Goal: Task Accomplishment & Management: Complete application form

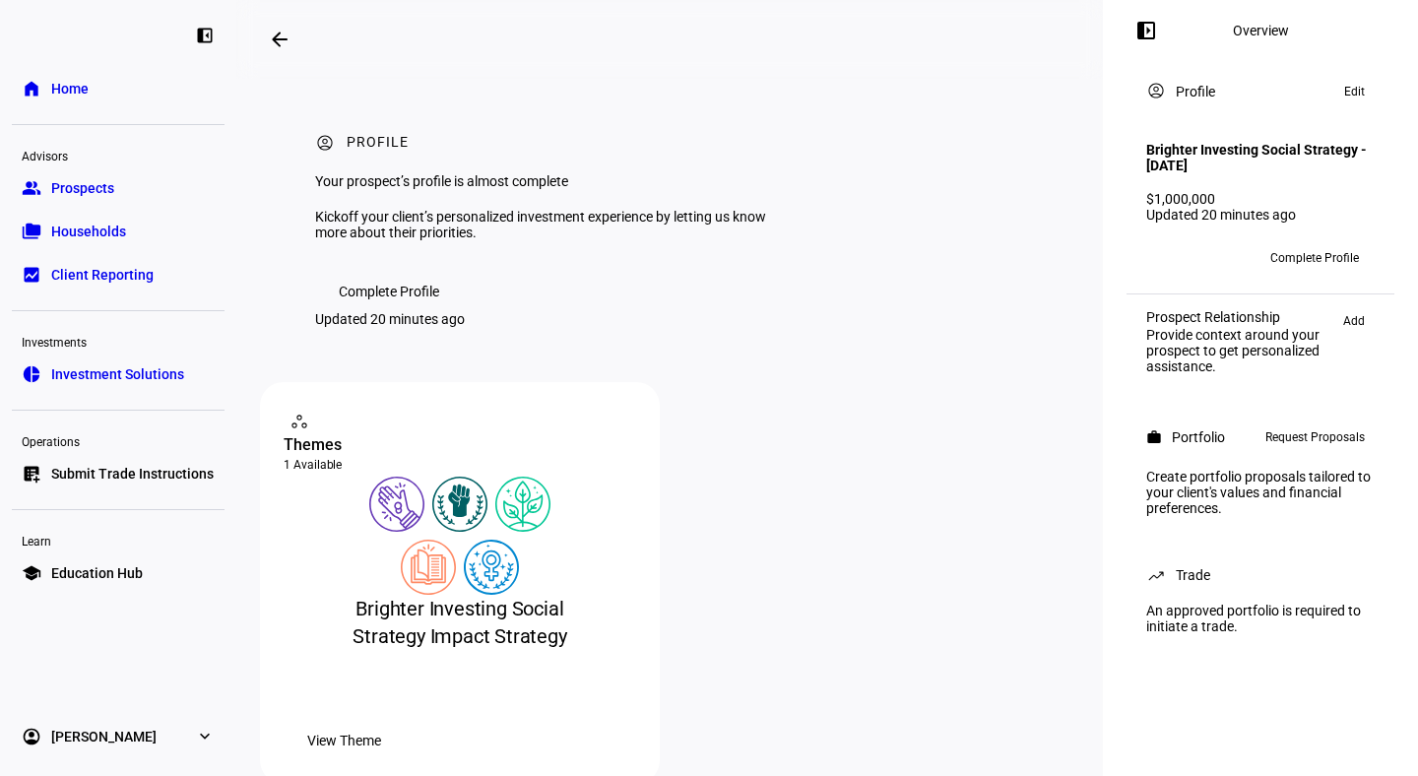
click at [1305, 449] on span "Request Proposals" at bounding box center [1314, 437] width 99 height 24
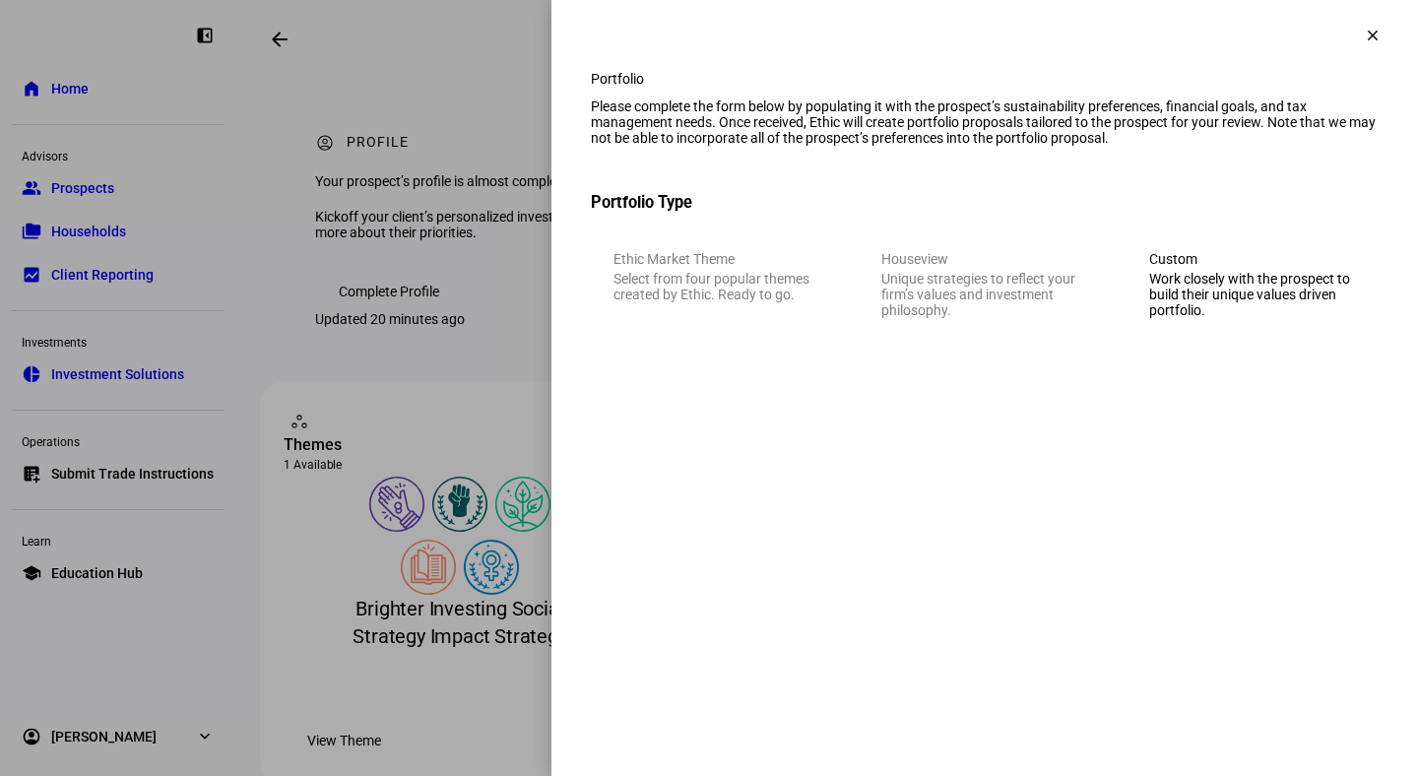
click at [1187, 341] on eth-mega-radio-button "Custom Work closely with the prospect to build their unique values driven portf…" at bounding box center [1252, 284] width 252 height 112
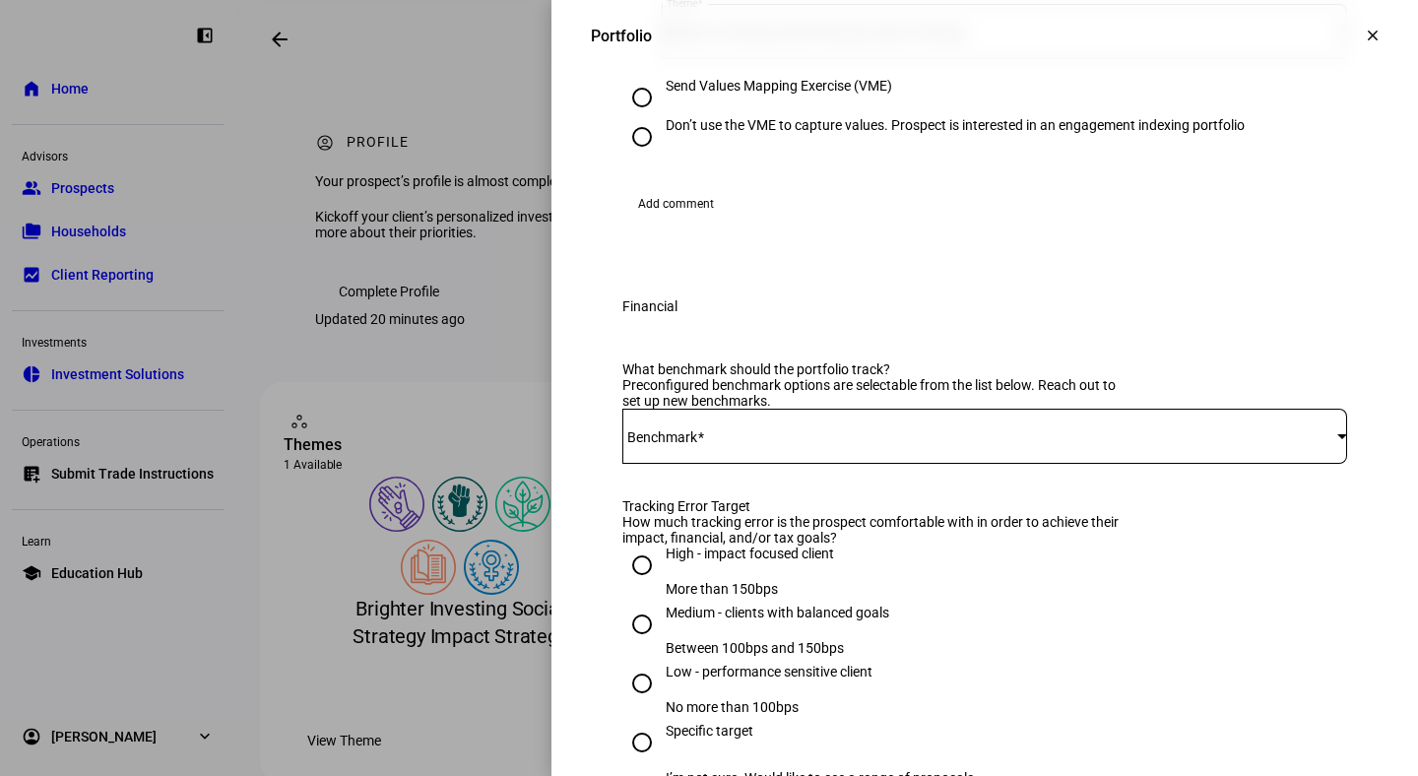
scroll to position [517, 0]
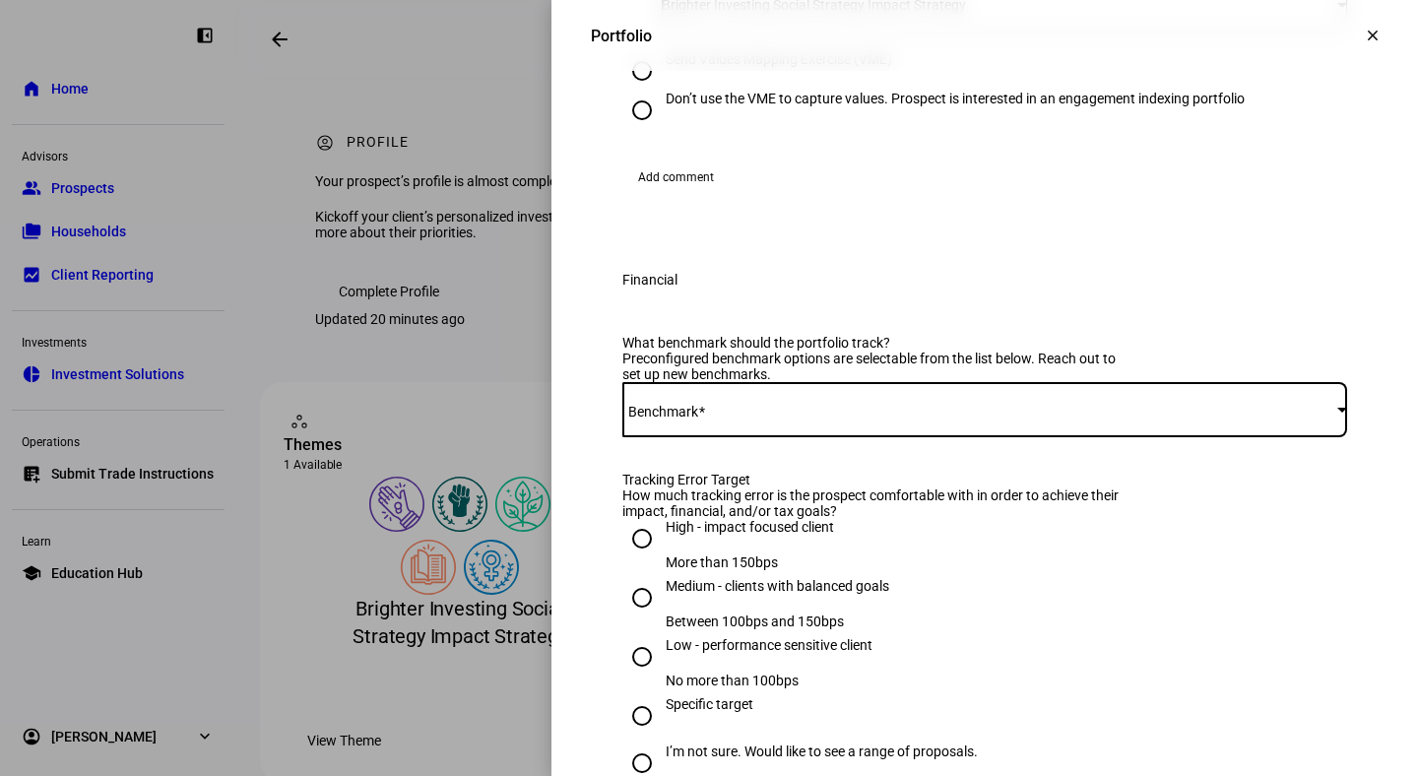
click at [724, 417] on span at bounding box center [979, 410] width 715 height 16
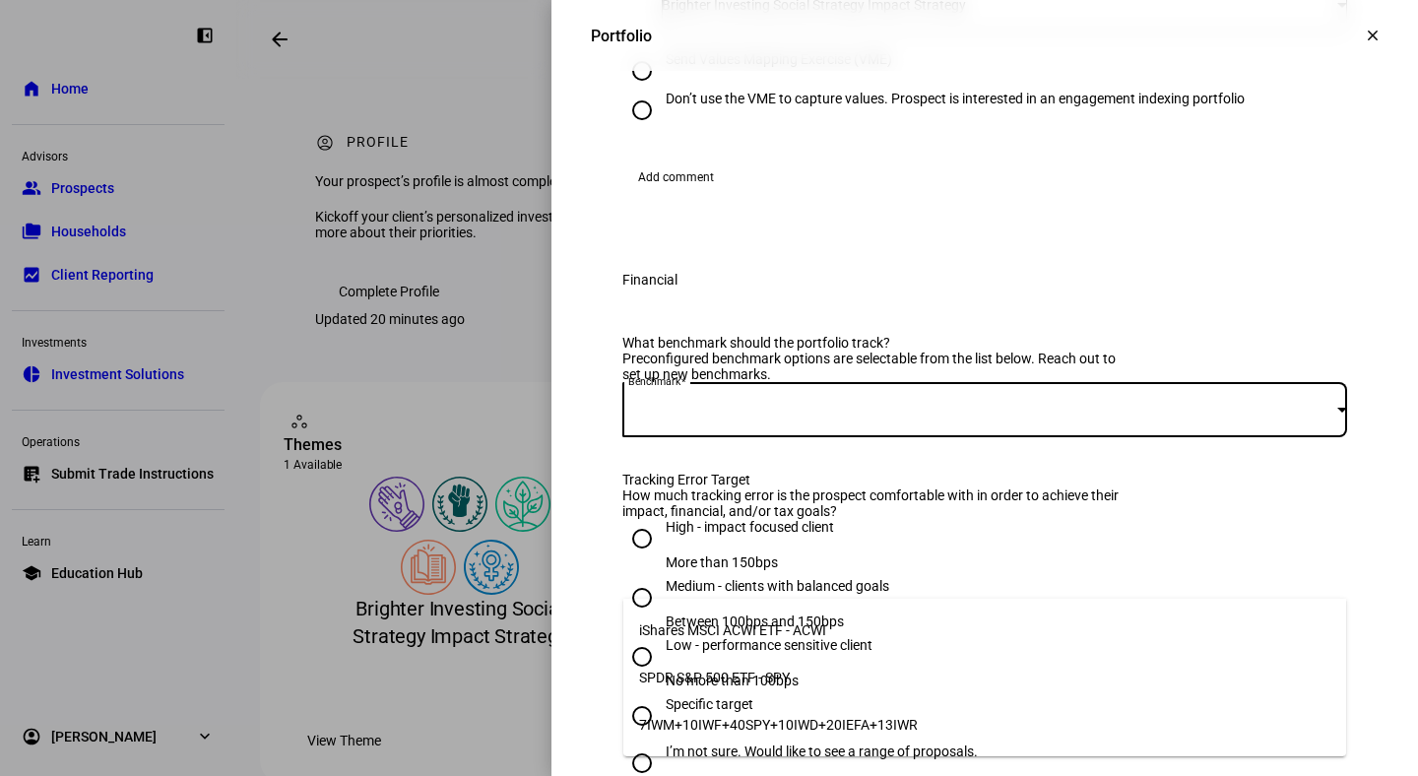
click at [713, 622] on span "iShares MSCI ACWI ETF - ACWI" at bounding box center [732, 630] width 187 height 16
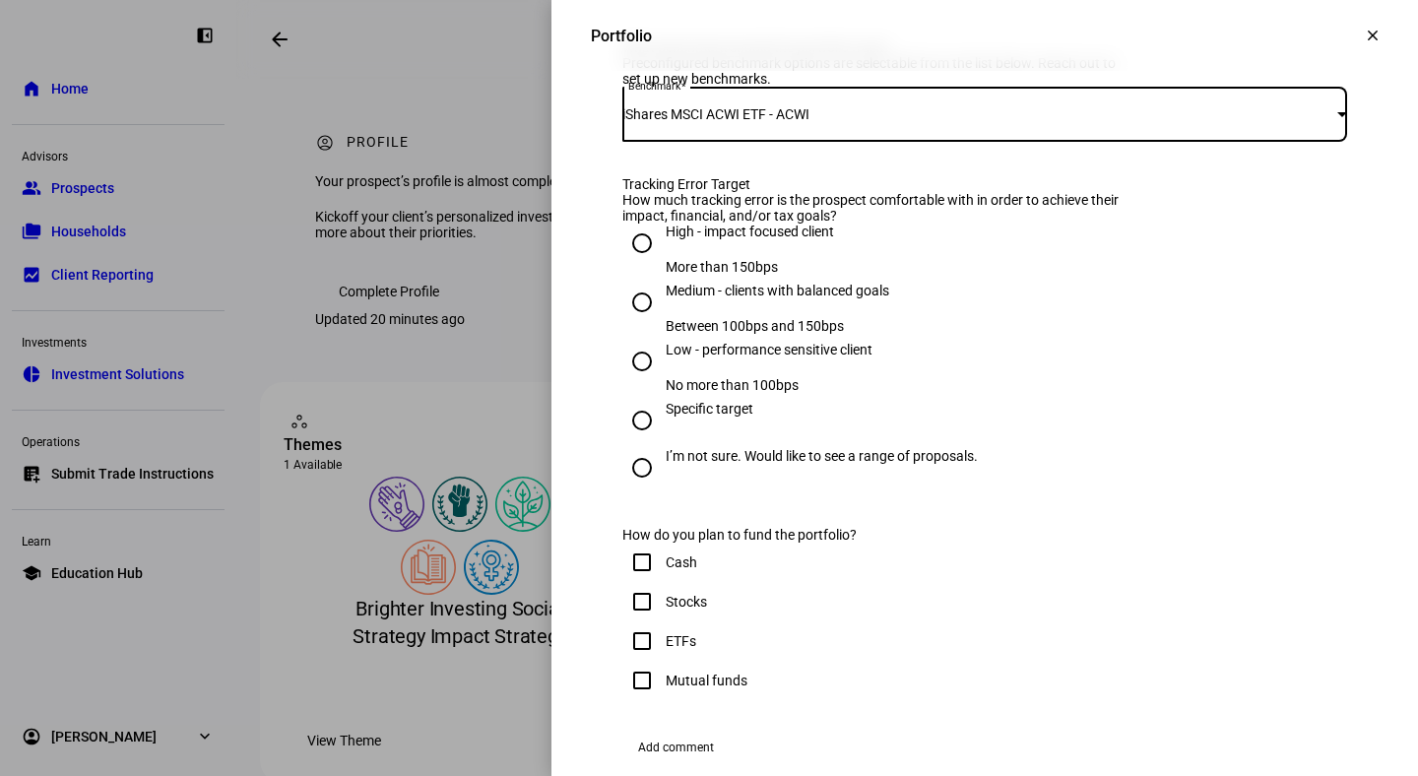
scroll to position [812, 0]
click at [648, 381] on input "Low - performance sensitive client No more than 100bps" at bounding box center [641, 361] width 39 height 39
radio input "true"
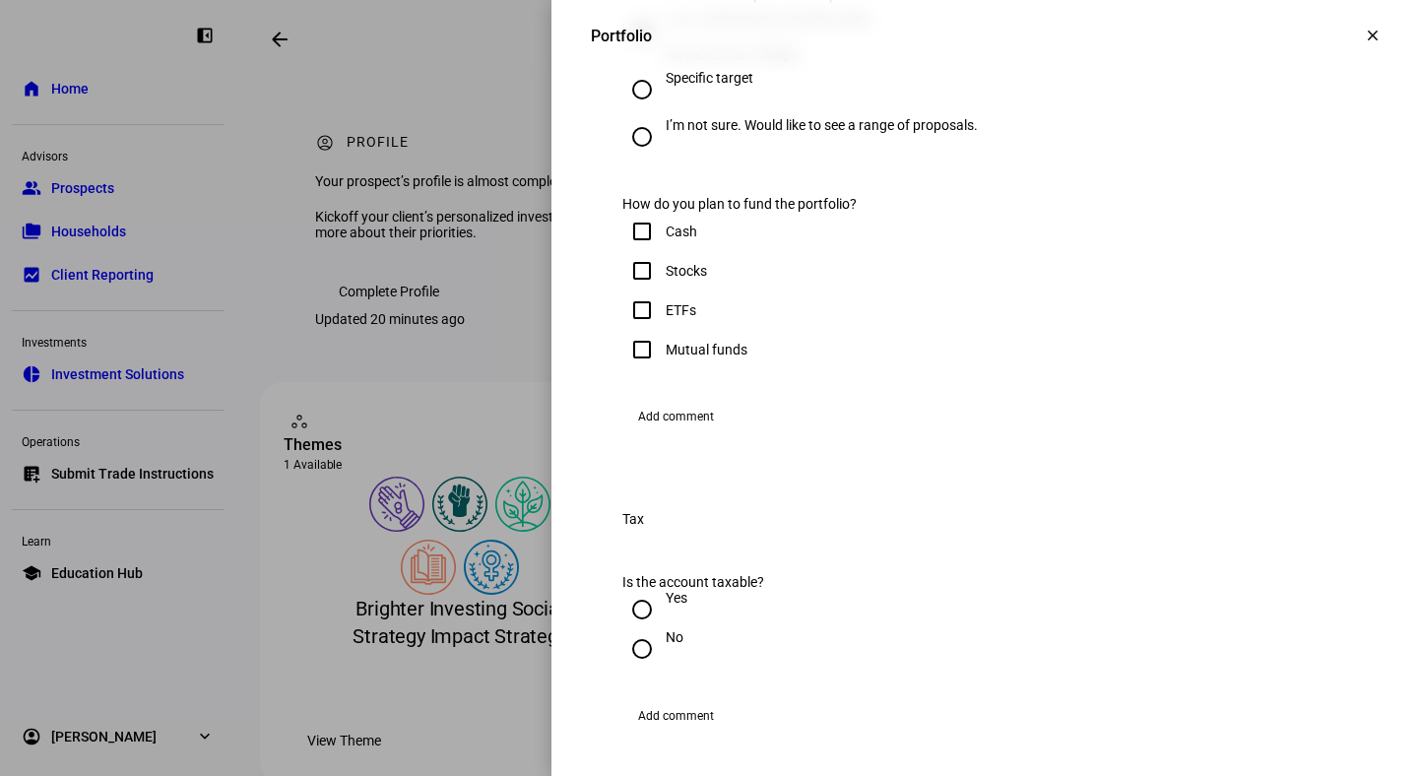
scroll to position [1145, 0]
click at [644, 249] on input "Cash" at bounding box center [641, 229] width 39 height 39
checkbox input "true"
click at [643, 288] on input "Stocks" at bounding box center [641, 268] width 39 height 39
checkbox input "true"
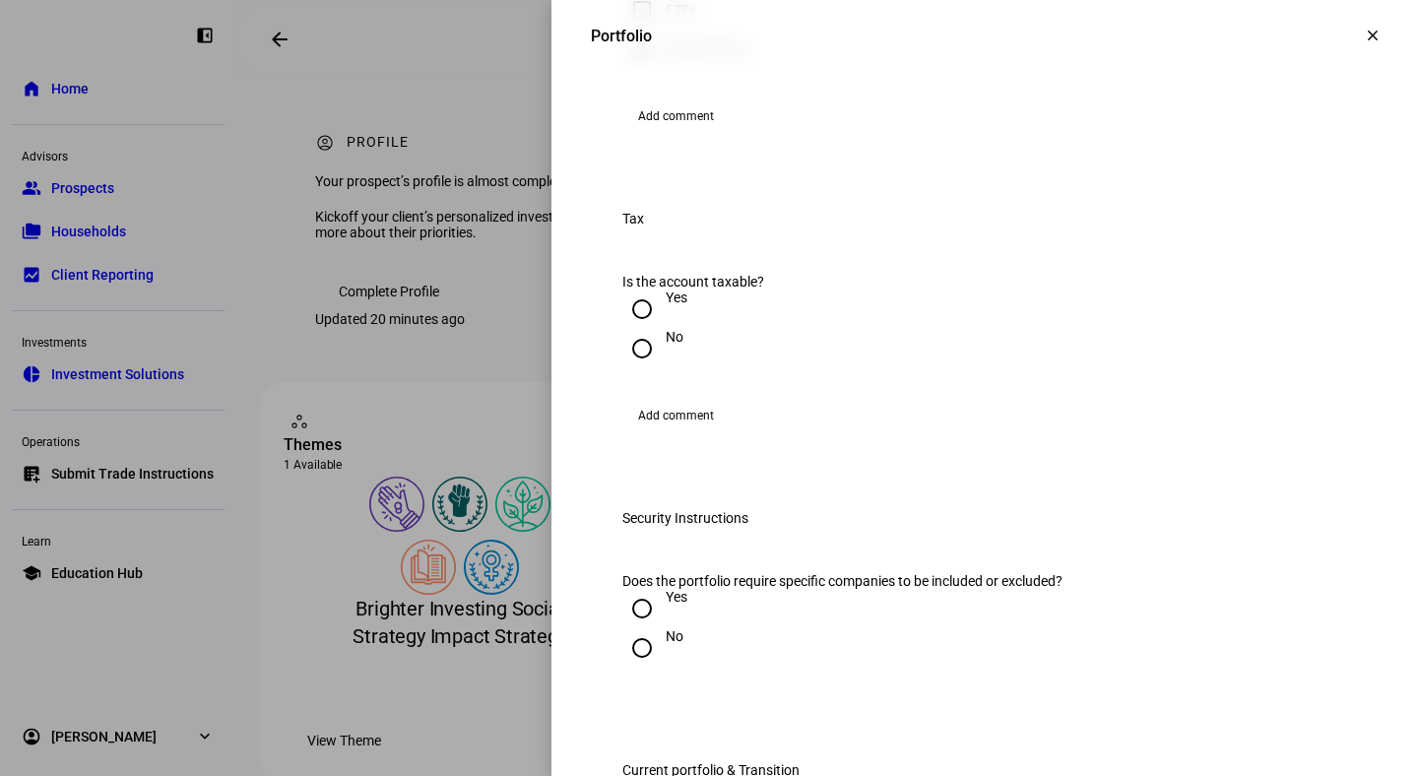
scroll to position [1502, 0]
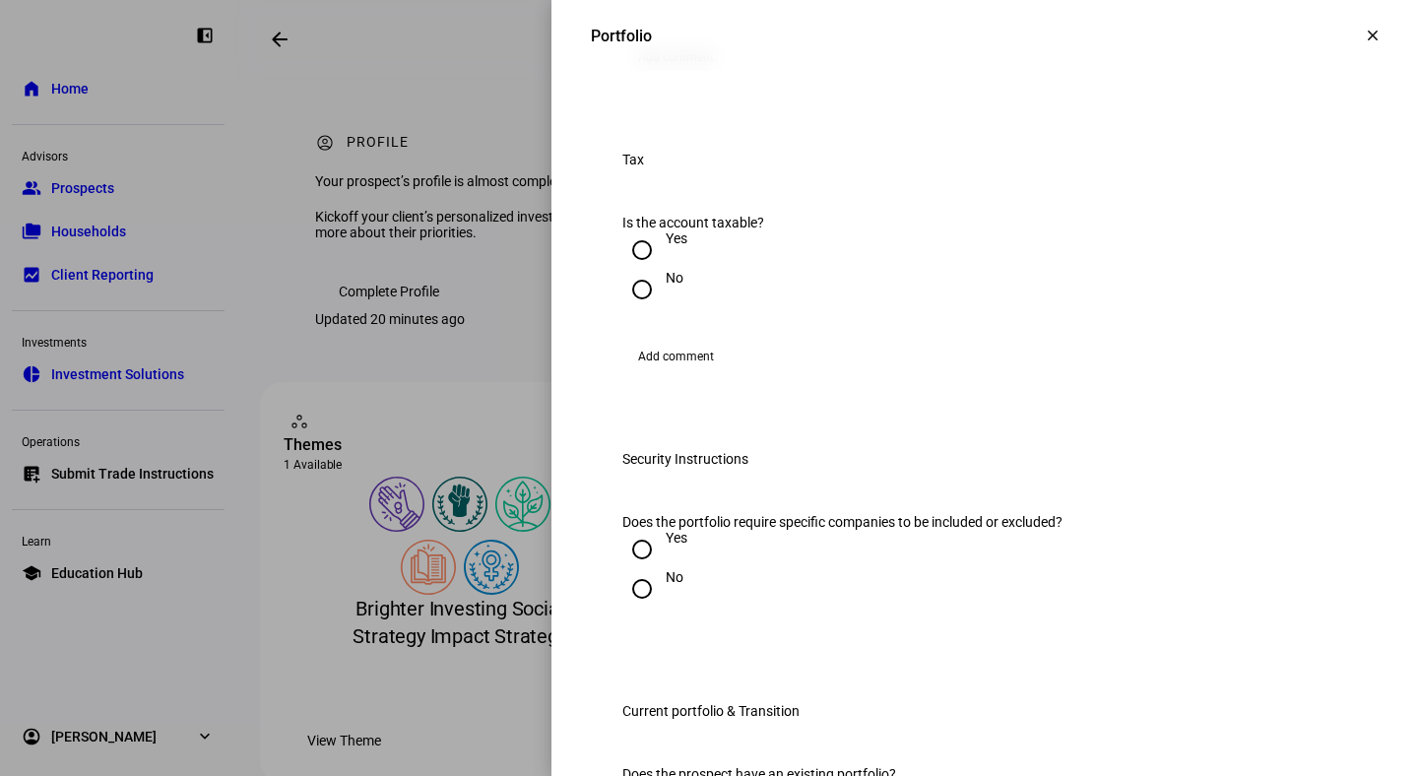
click at [643, 270] on input "Yes" at bounding box center [641, 249] width 39 height 39
radio input "true"
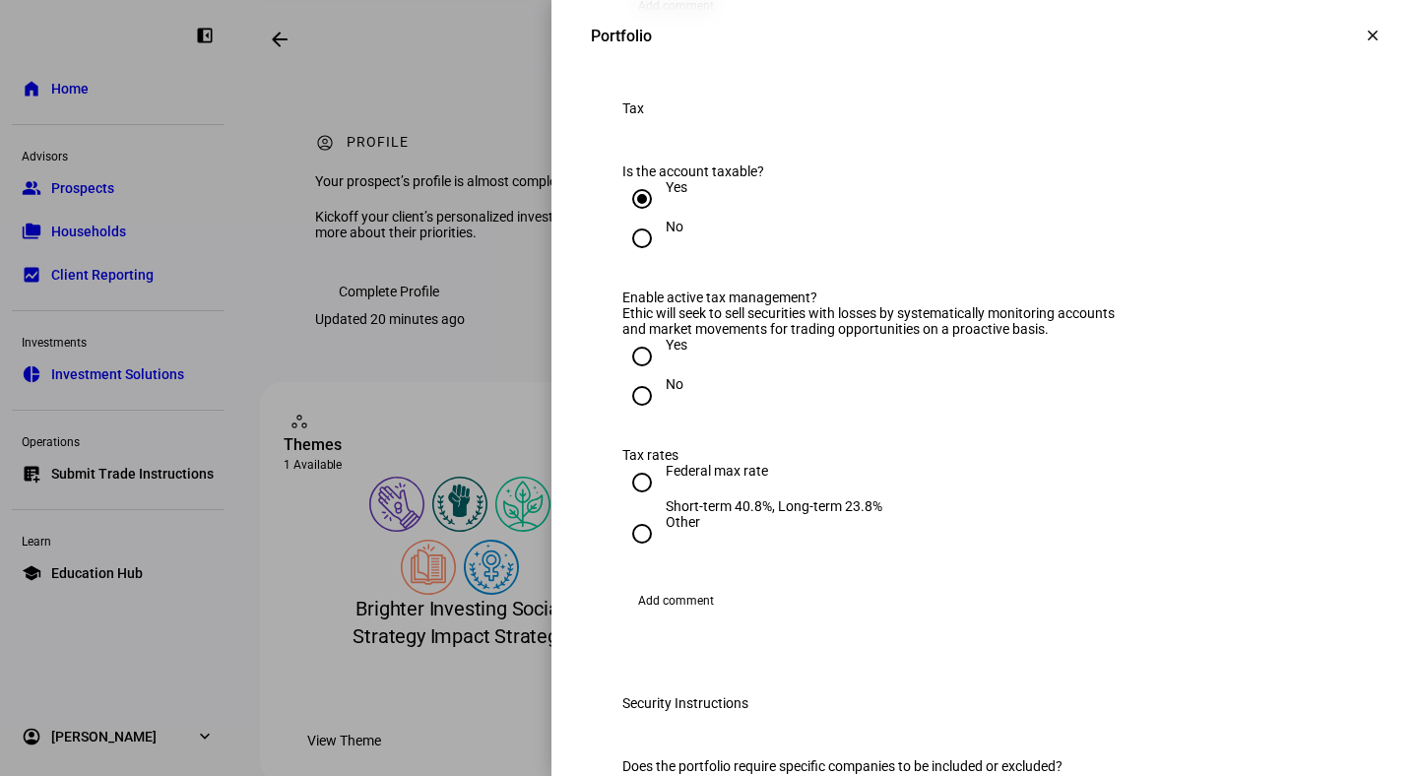
scroll to position [1625, 0]
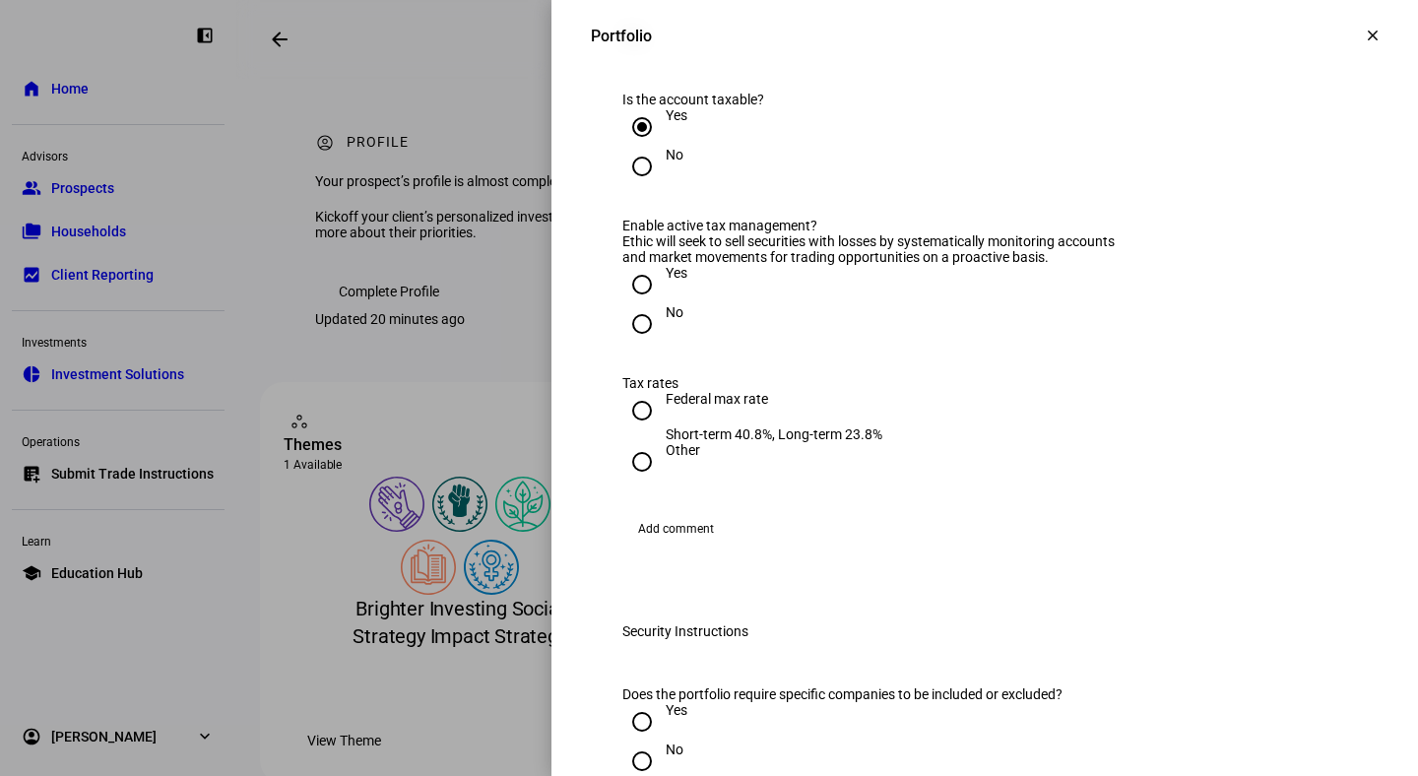
click at [641, 304] on input "Yes" at bounding box center [641, 284] width 39 height 39
radio input "true"
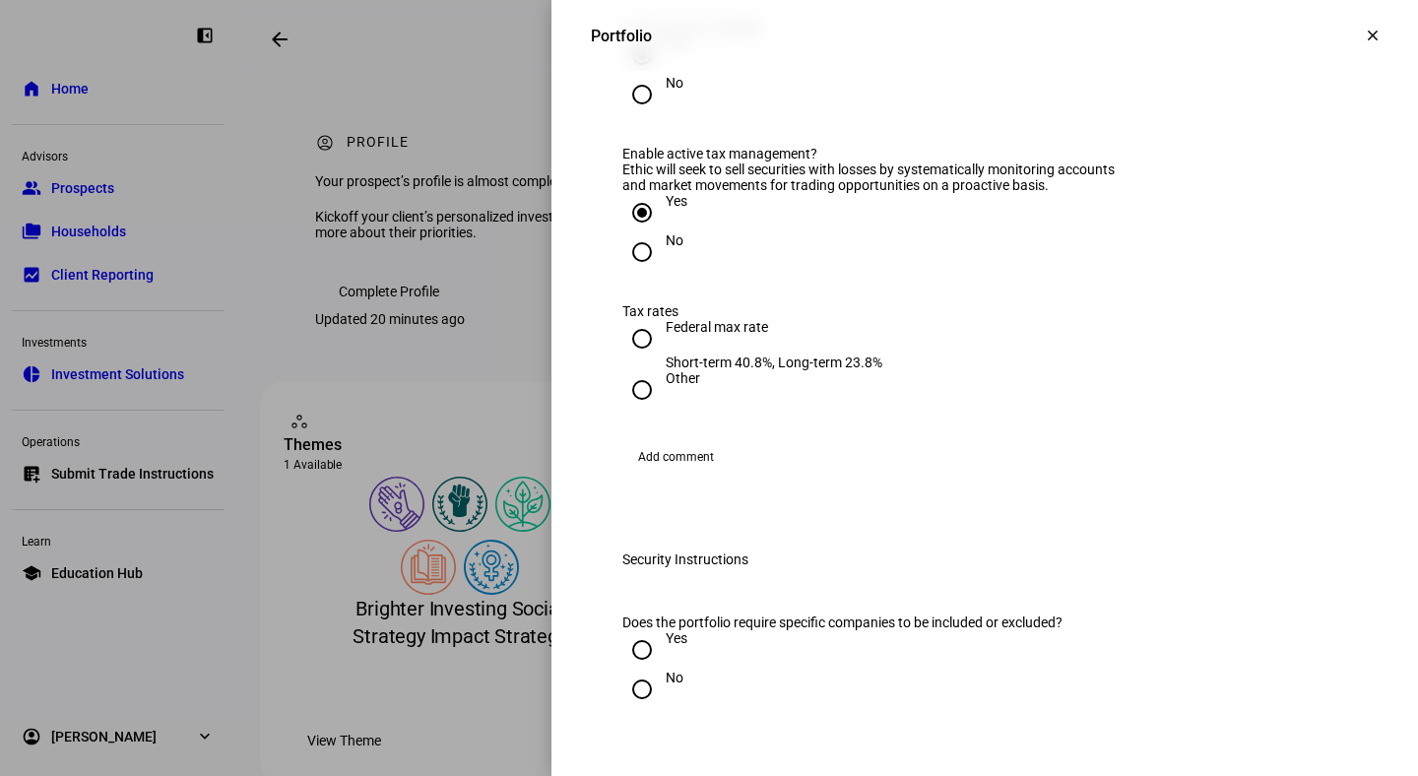
scroll to position [1771, 0]
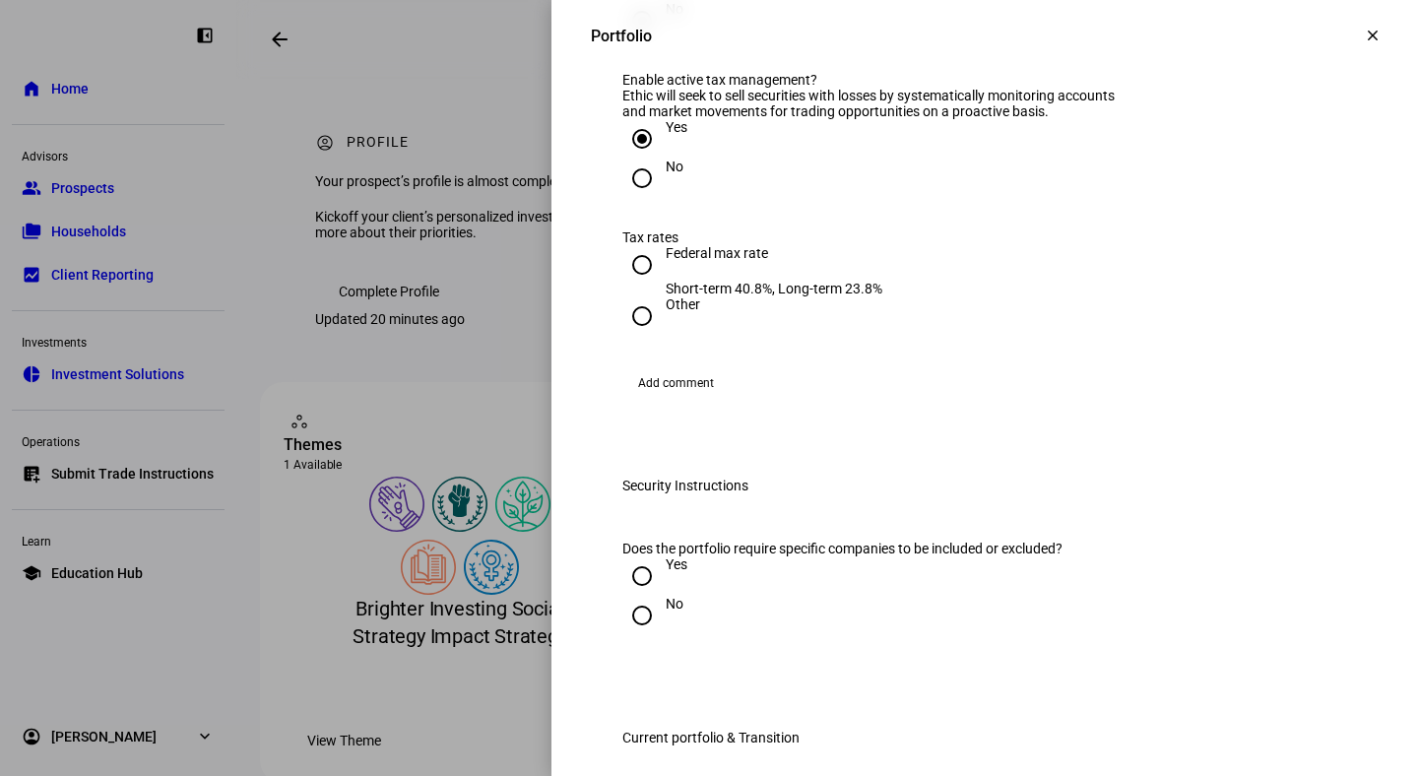
click at [640, 336] on input "Other" at bounding box center [641, 315] width 39 height 39
radio input "true"
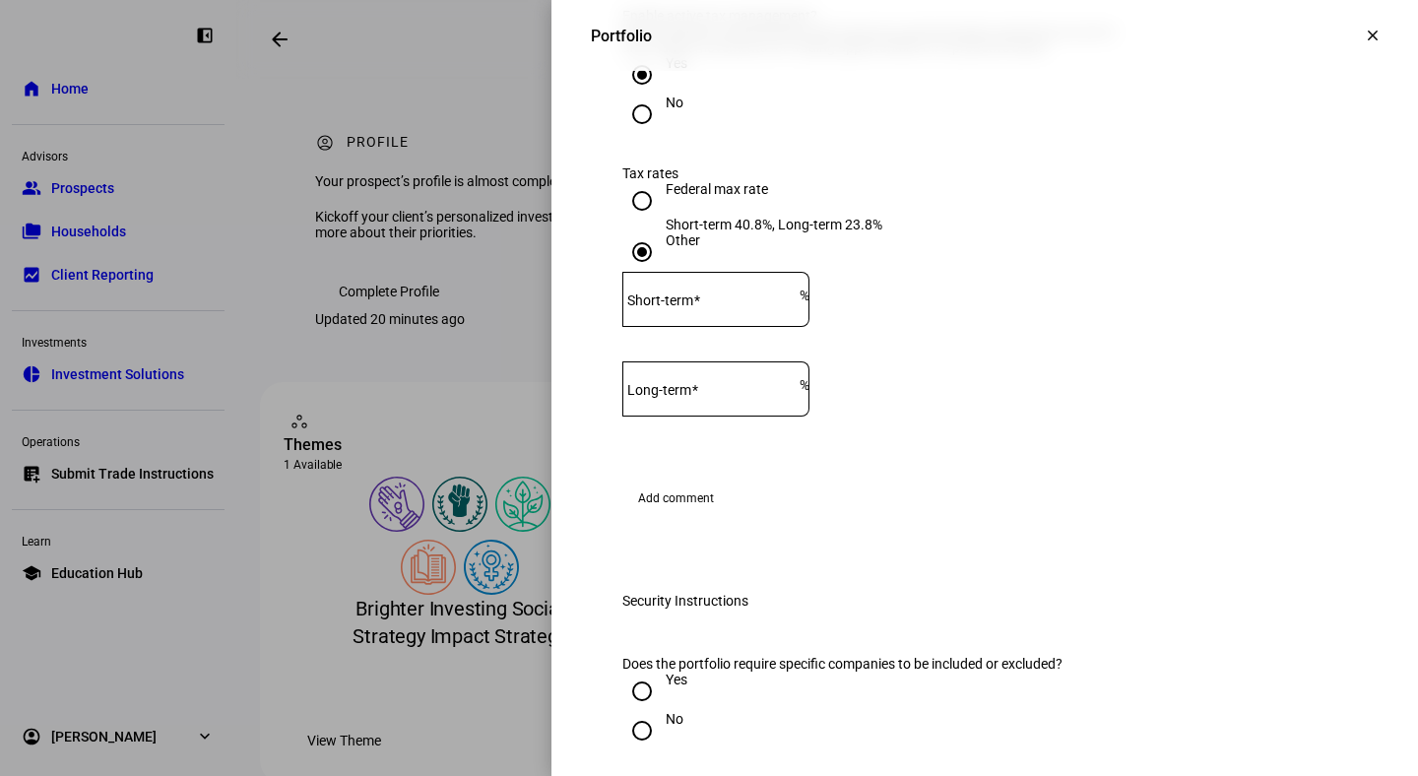
scroll to position [1925, 0]
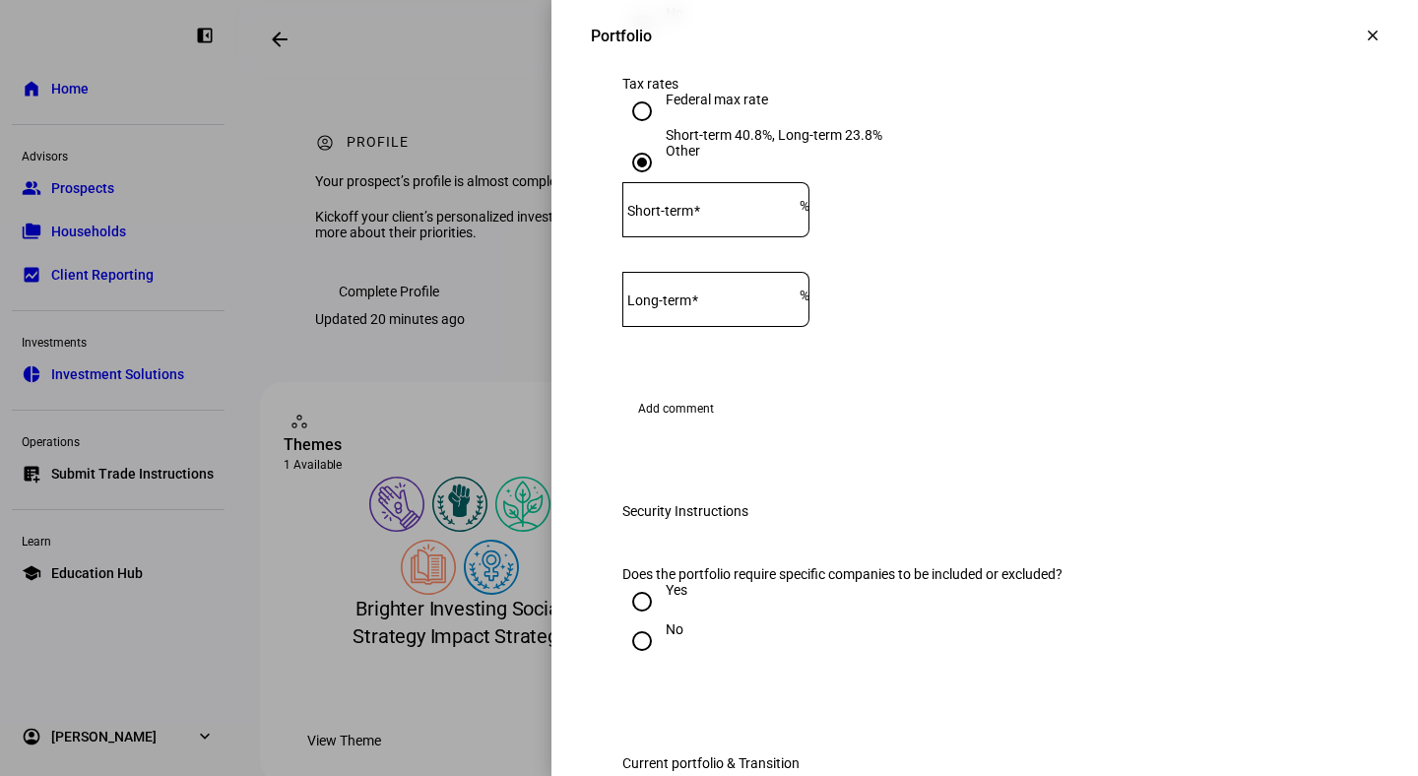
click at [645, 131] on input "Federal max rate Short-term 40.8%, Long-term 23.8%" at bounding box center [641, 111] width 39 height 39
radio input "true"
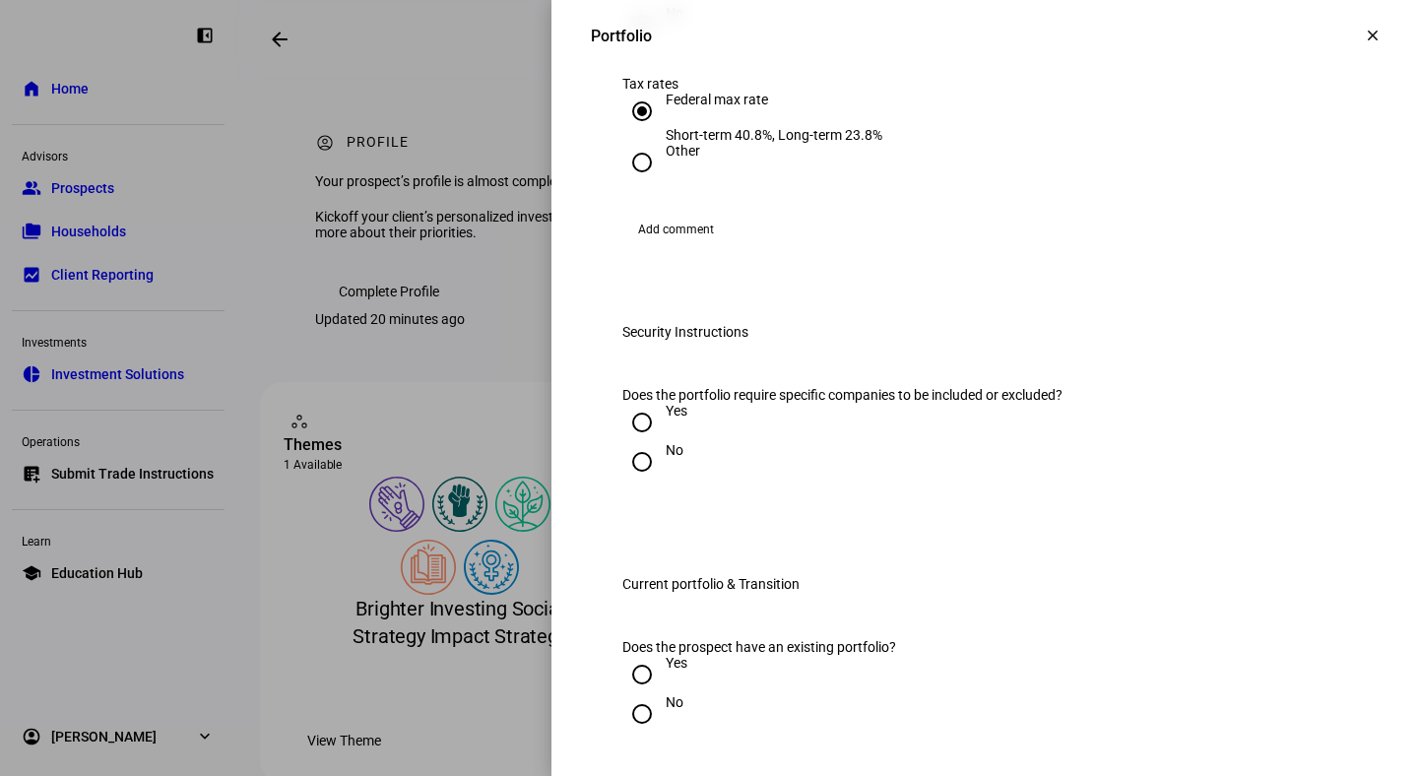
click at [642, 182] on input "Other" at bounding box center [641, 162] width 39 height 39
radio input "true"
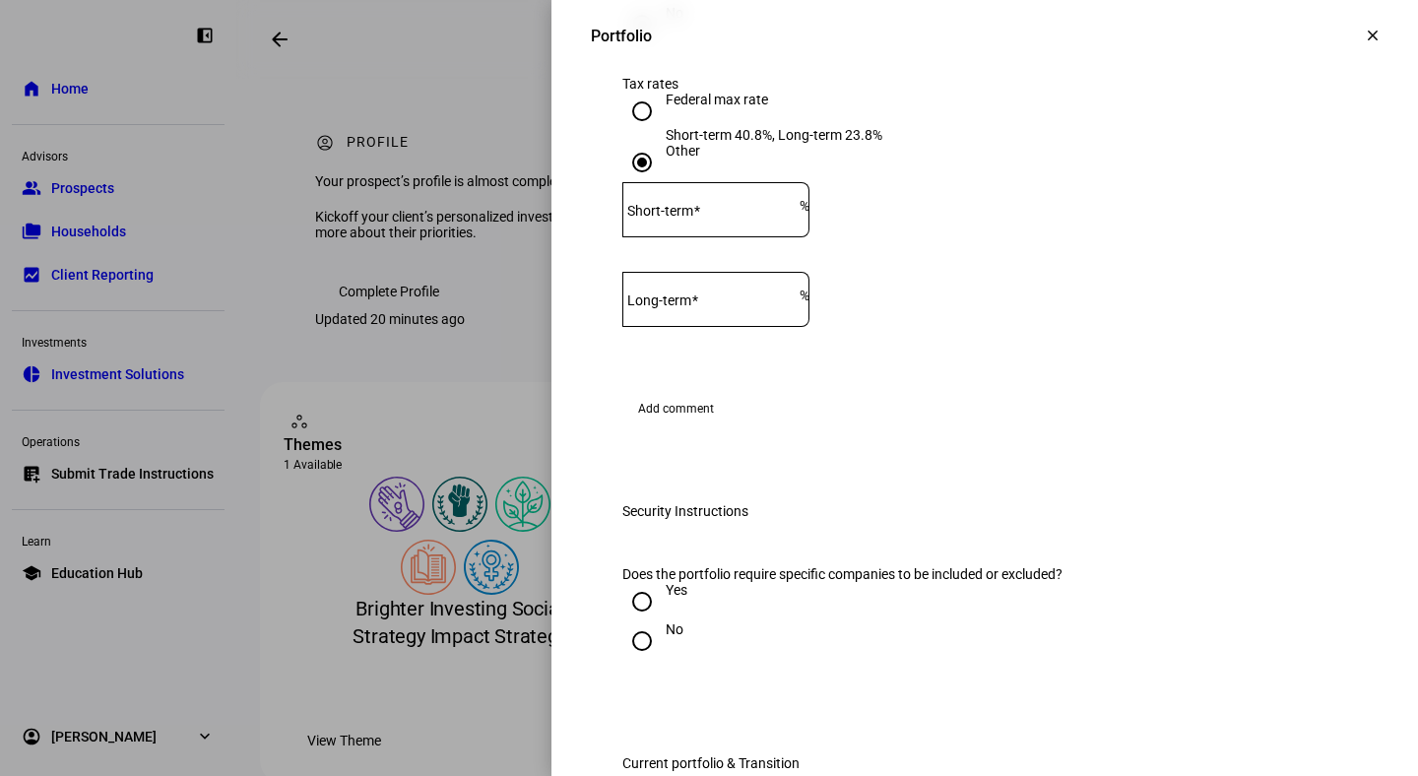
click at [778, 237] on div at bounding box center [710, 209] width 177 height 55
click at [643, 131] on input "Federal max rate Short-term 40.8%, Long-term 23.8%" at bounding box center [641, 111] width 39 height 39
radio input "true"
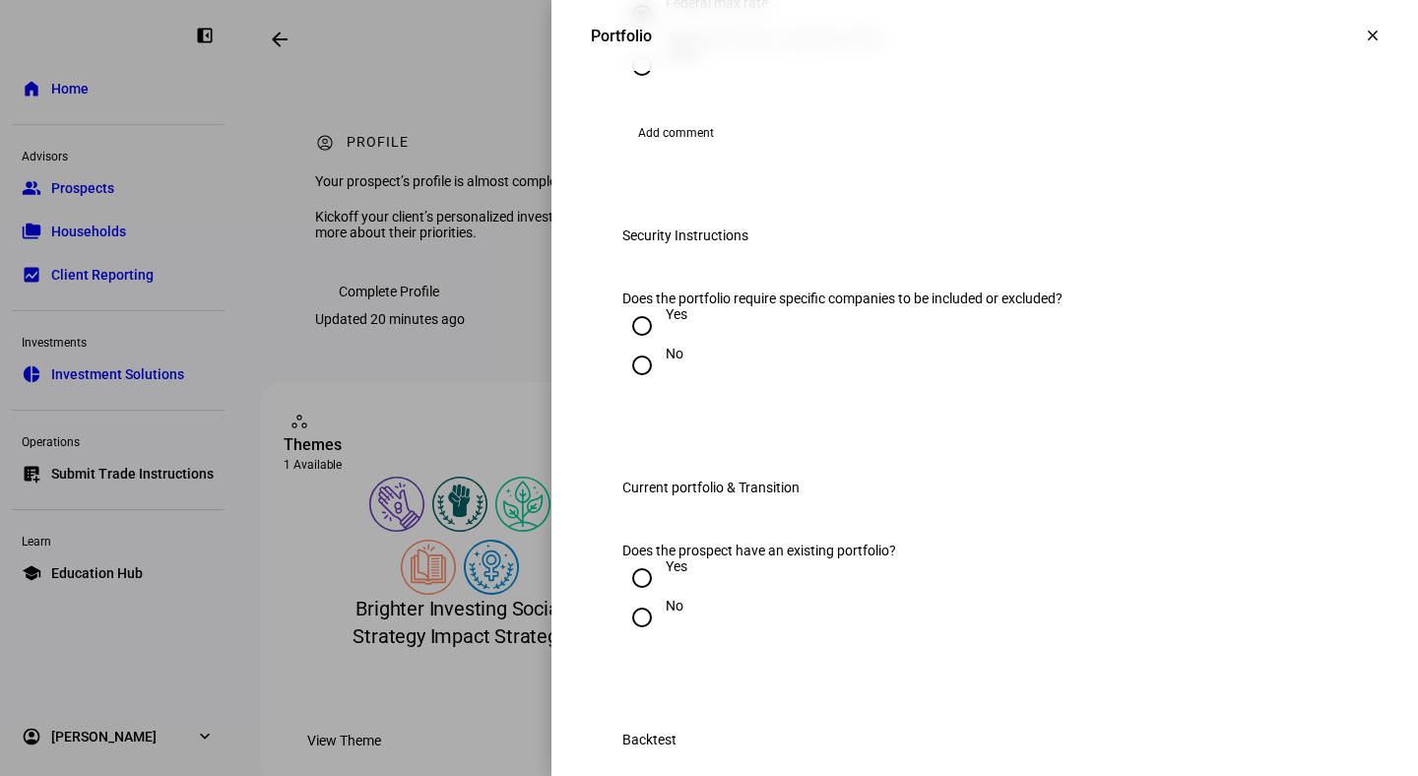
scroll to position [2133, 0]
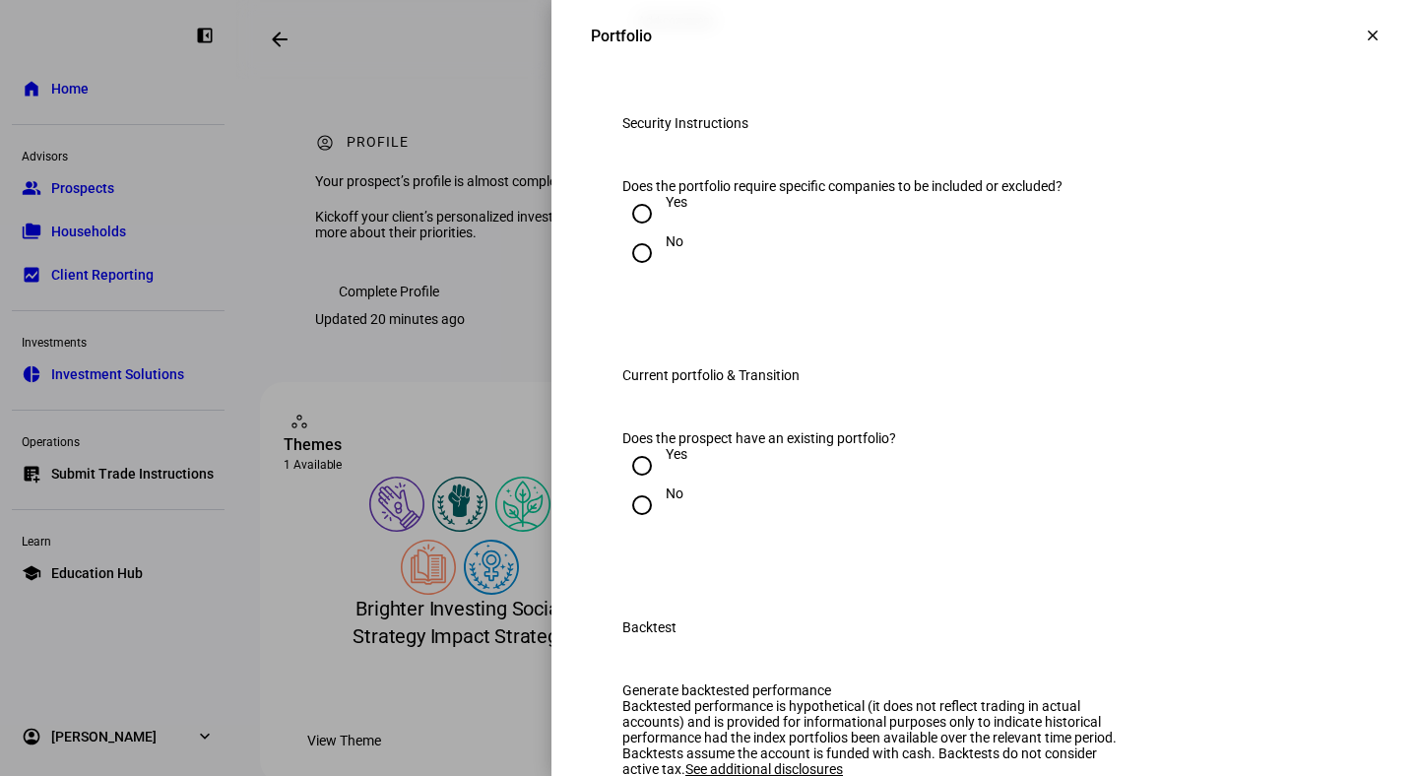
click at [639, 273] on input "No" at bounding box center [641, 252] width 39 height 39
radio input "true"
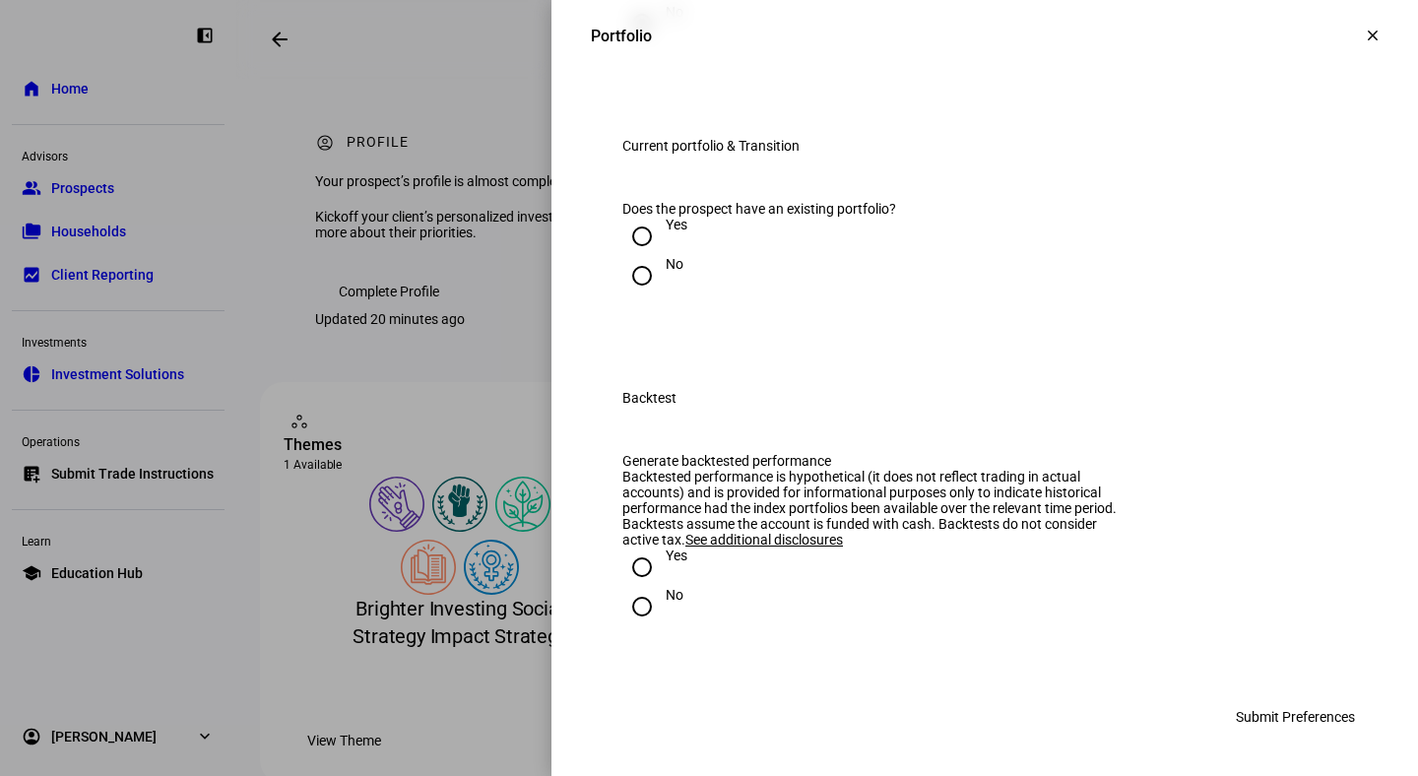
scroll to position [2601, 0]
click at [644, 256] on input "Yes" at bounding box center [641, 236] width 39 height 39
radio input "true"
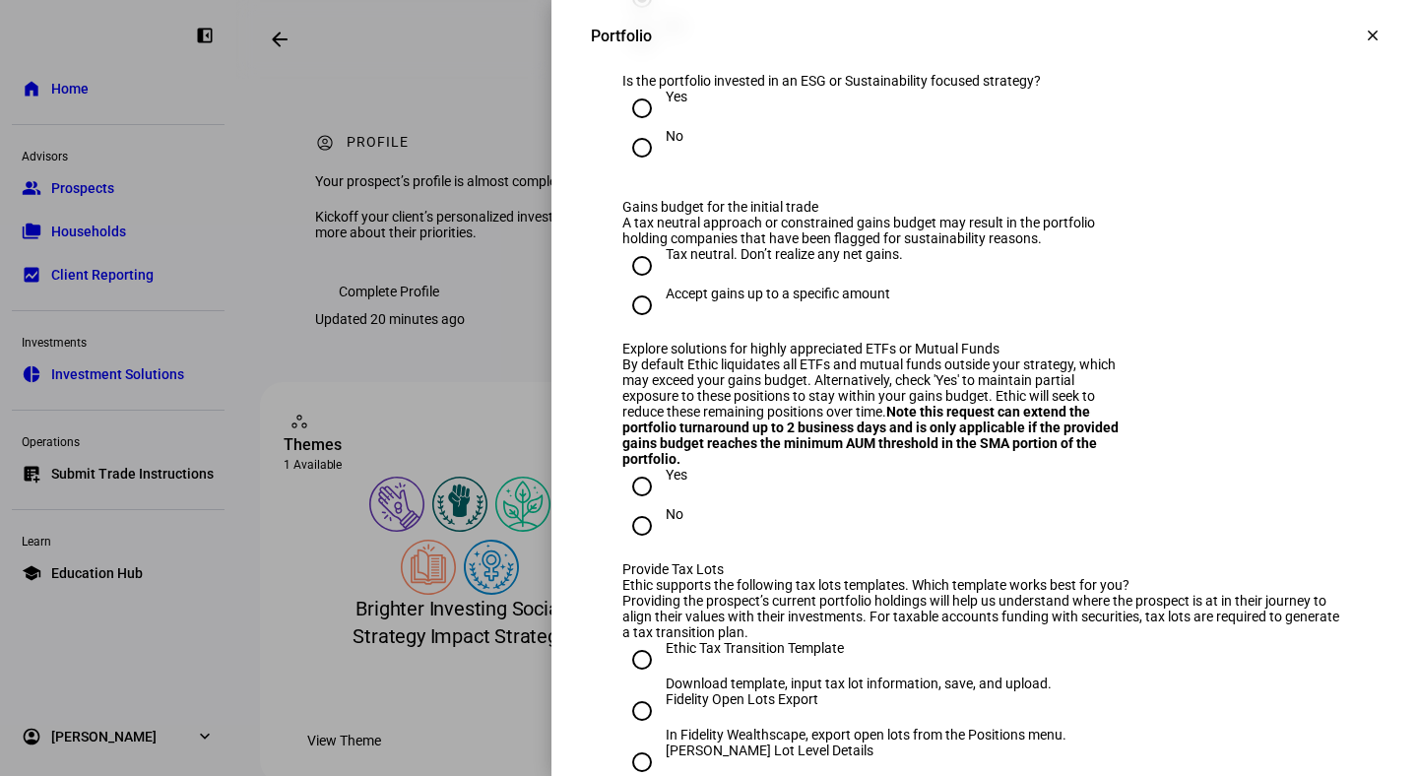
click at [637, 167] on input "No" at bounding box center [641, 147] width 39 height 39
radio input "true"
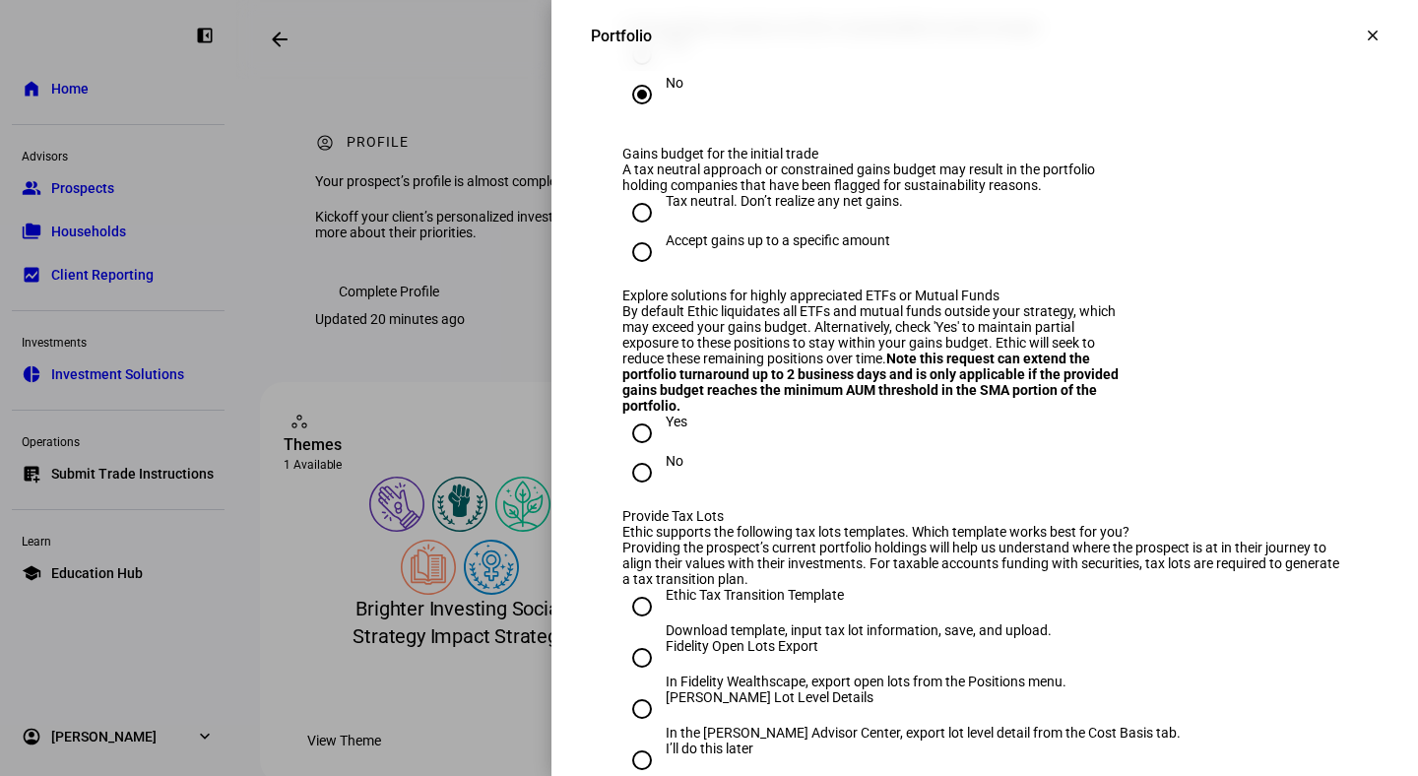
scroll to position [2806, 0]
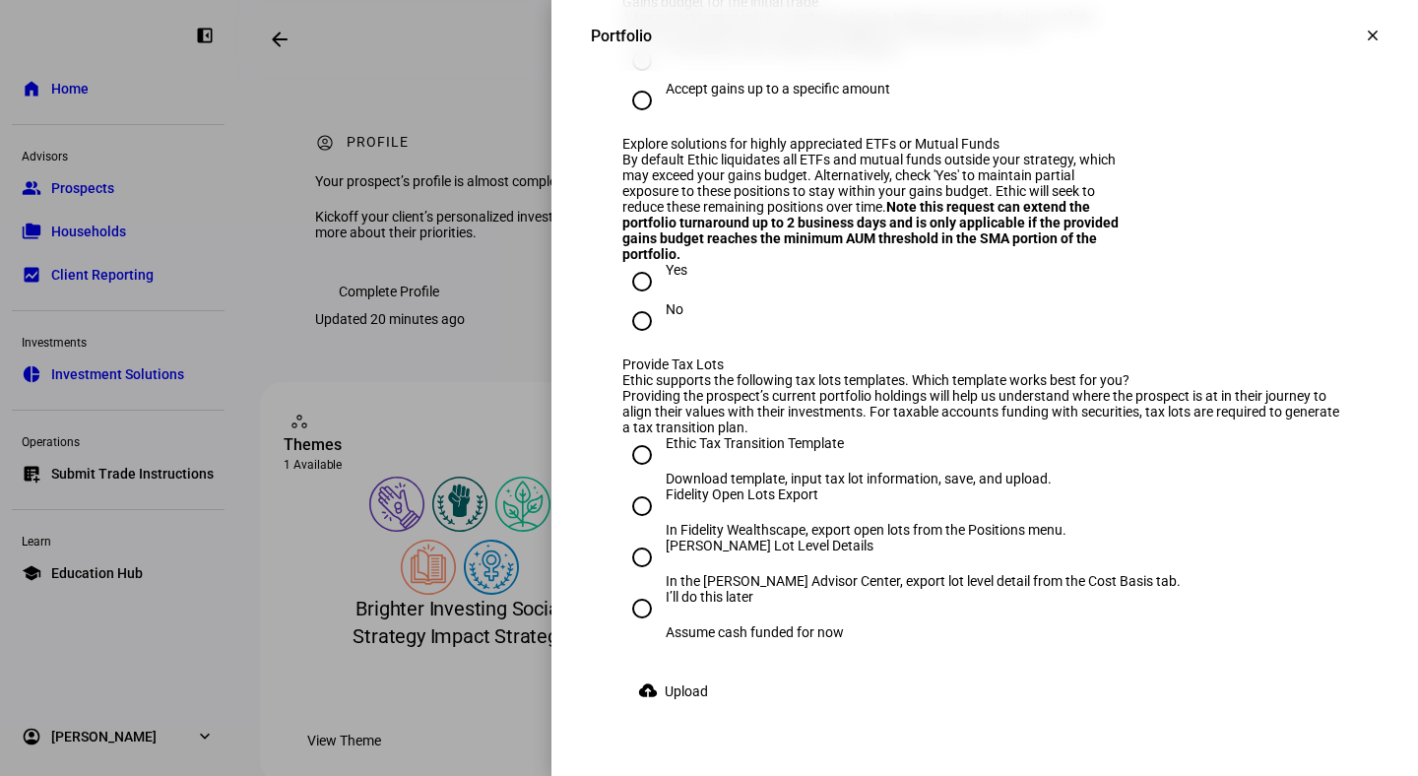
click at [640, 120] on input "Accept gains up to a specific amount" at bounding box center [641, 100] width 39 height 39
radio input "true"
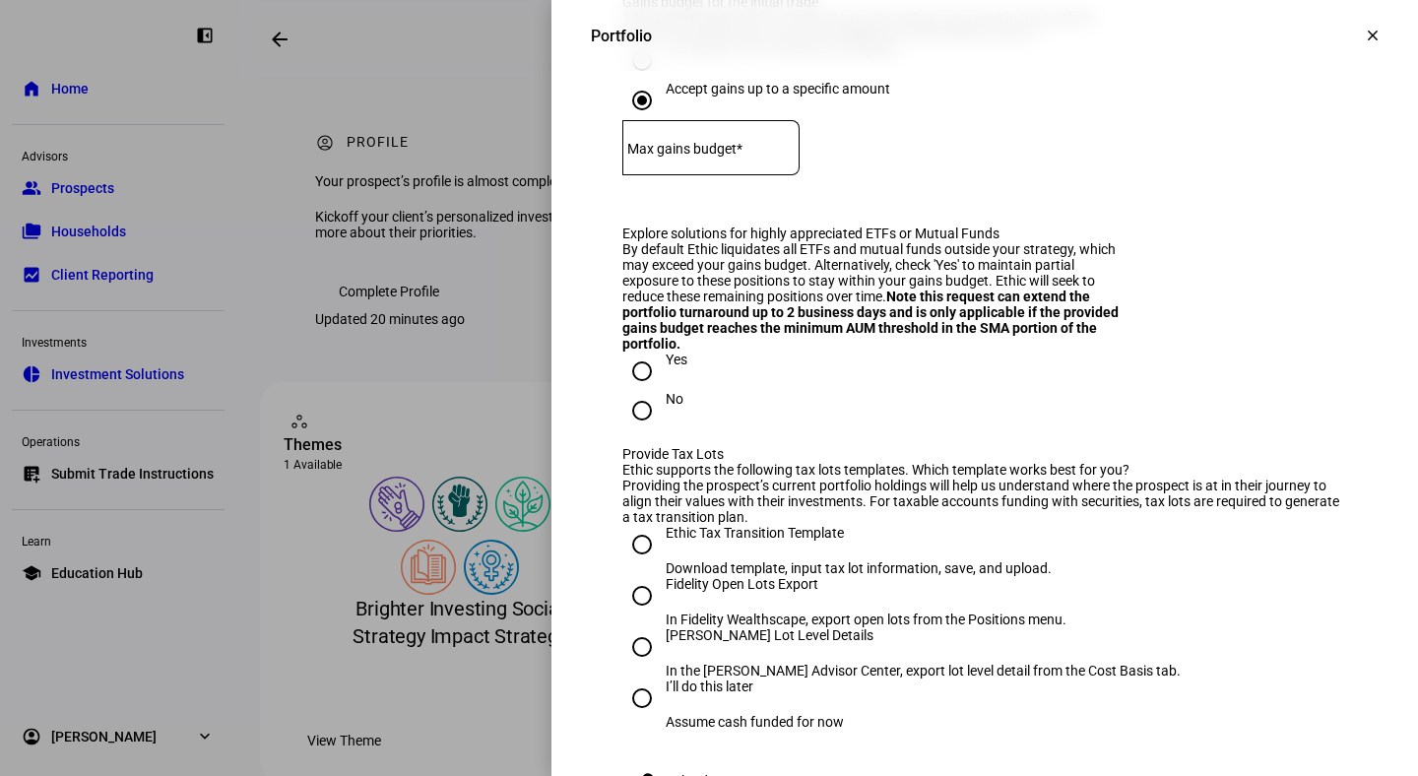
click at [697, 157] on mat-label "Max gains budget*" at bounding box center [684, 149] width 115 height 16
type input "20,000"
click at [1029, 194] on eth-form-field-wrapper "Max gains budget* $ 20,000" at bounding box center [984, 157] width 725 height 74
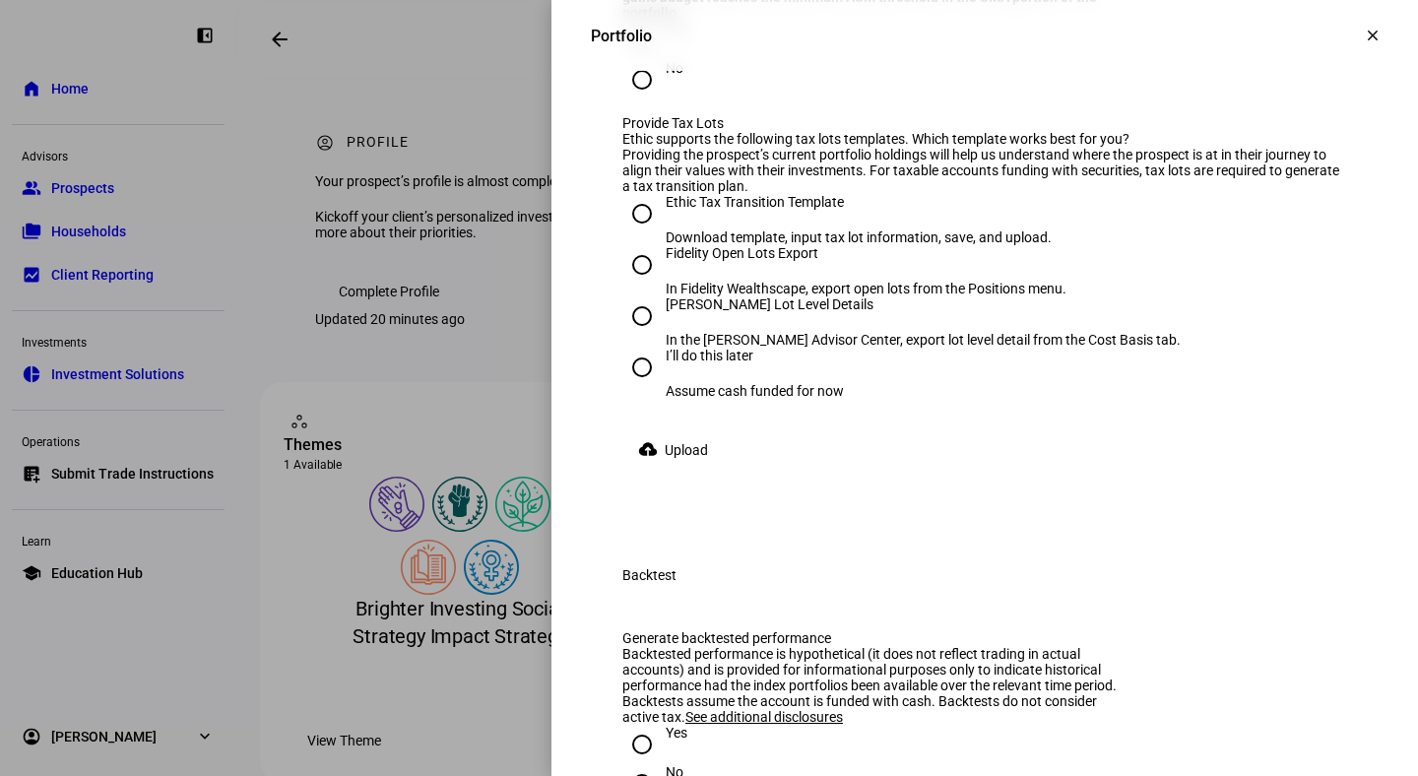
scroll to position [3161, 0]
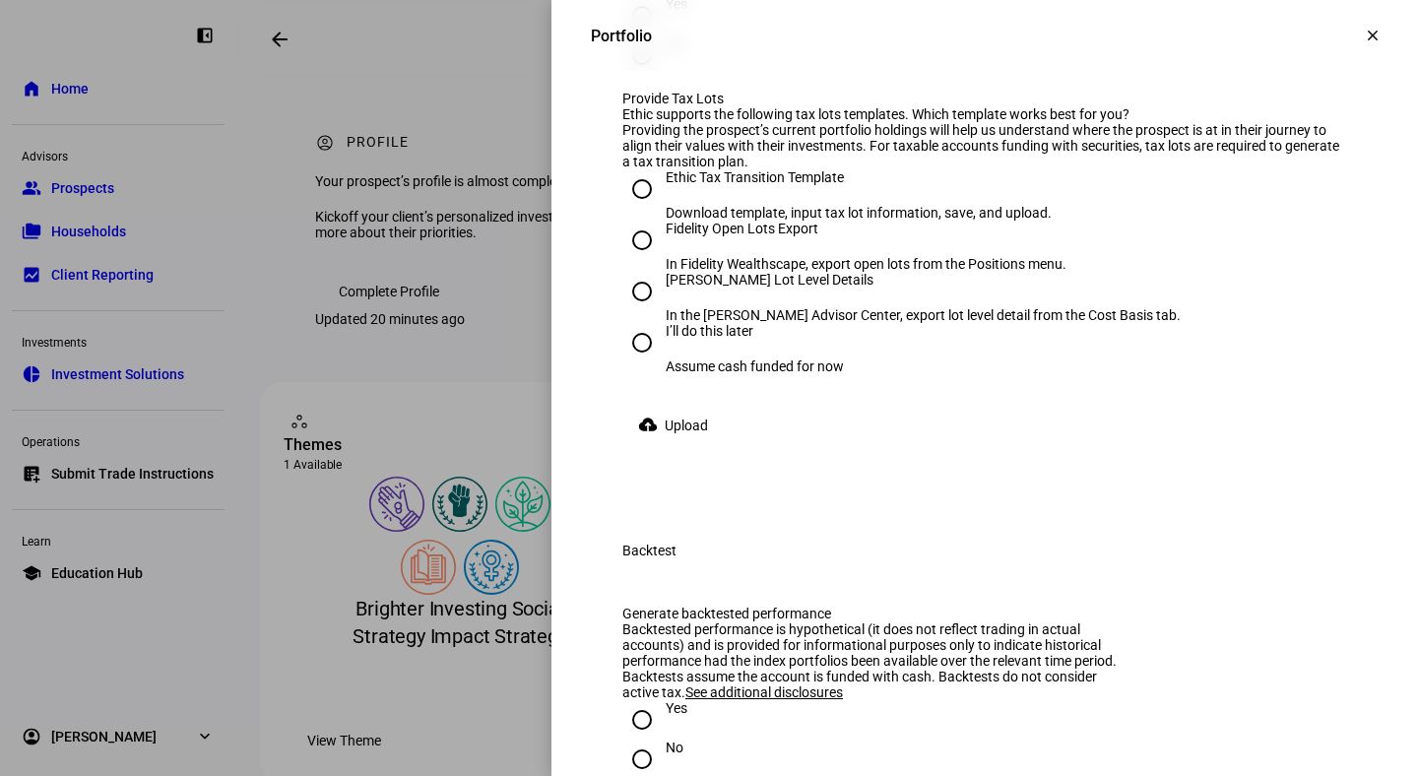
click at [637, 75] on input "No" at bounding box center [641, 54] width 39 height 39
radio input "true"
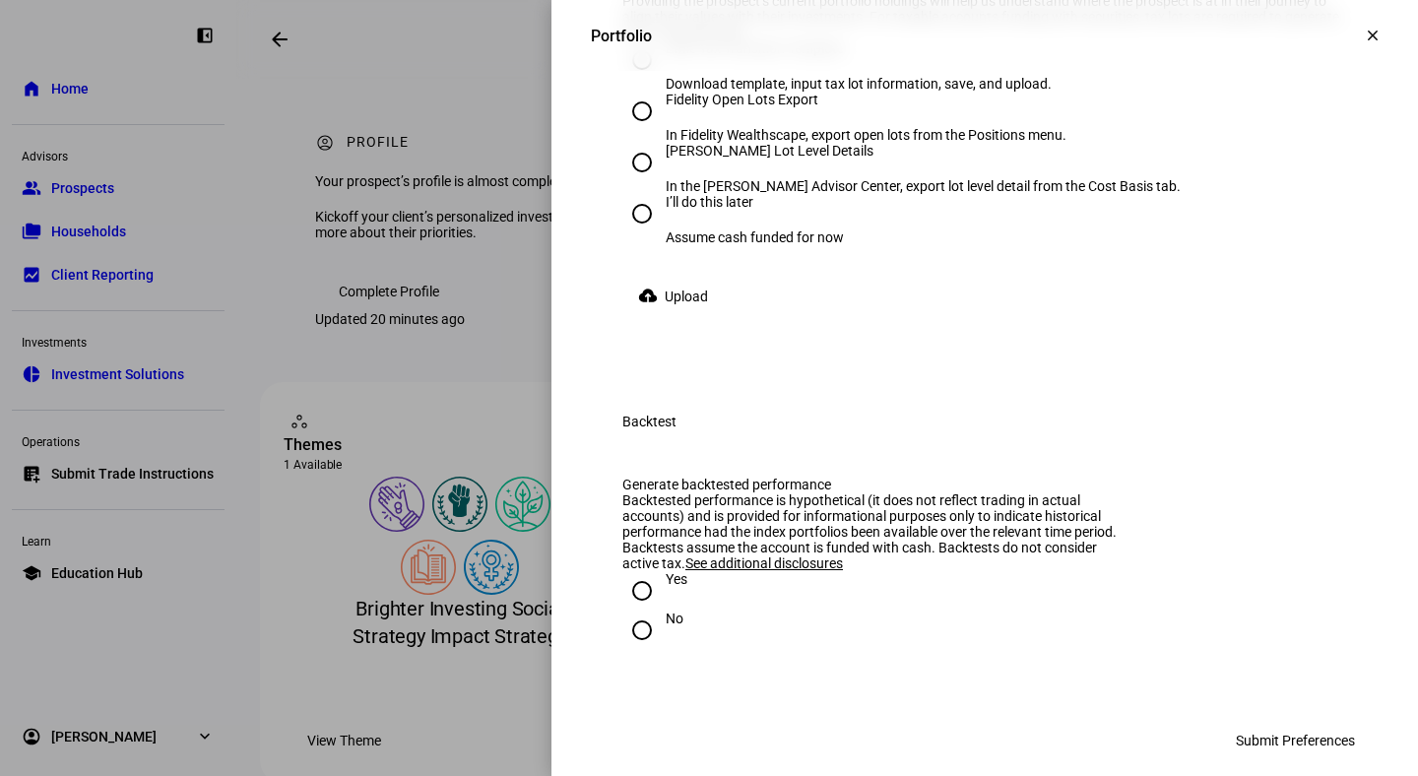
scroll to position [3408, 0]
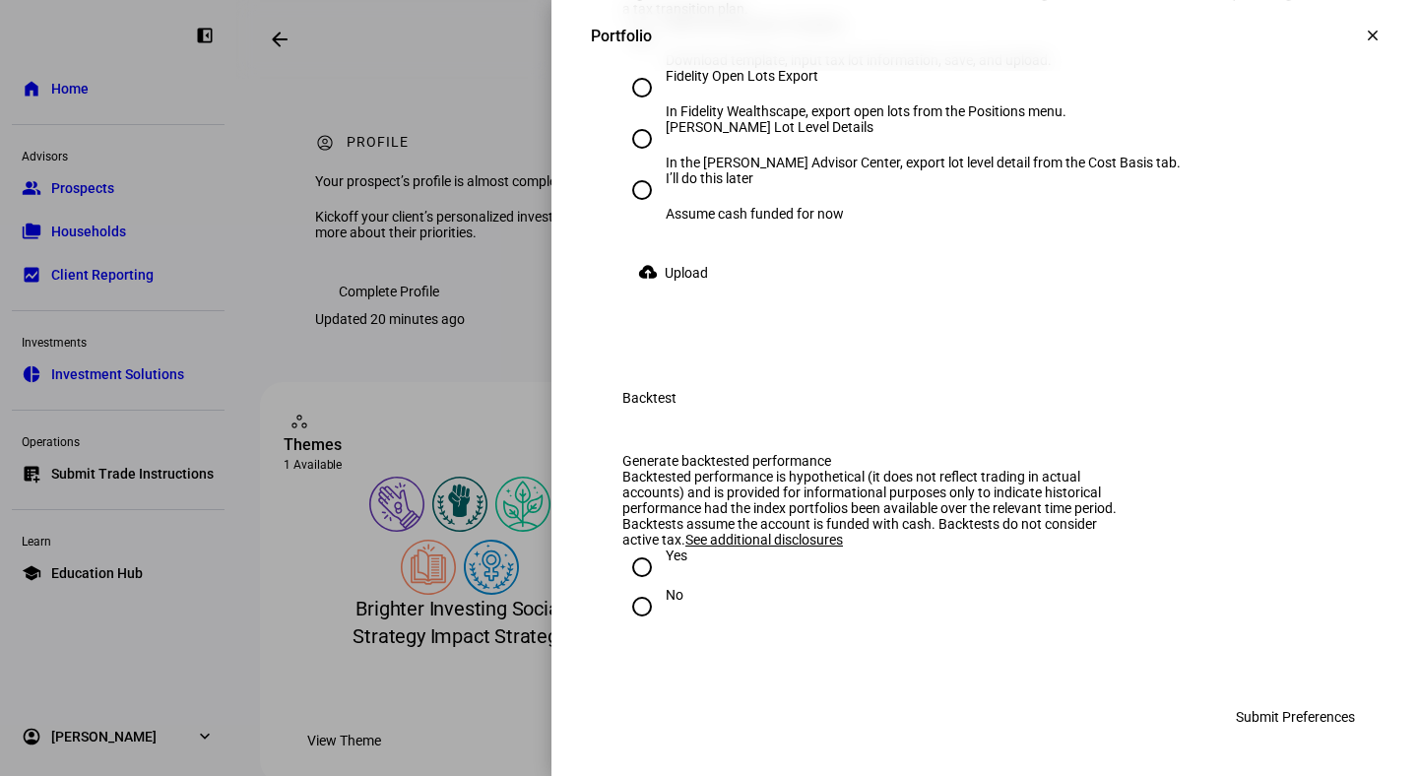
click at [641, 210] on input "I’ll do this later Assume cash funded for now" at bounding box center [641, 189] width 39 height 39
radio input "true"
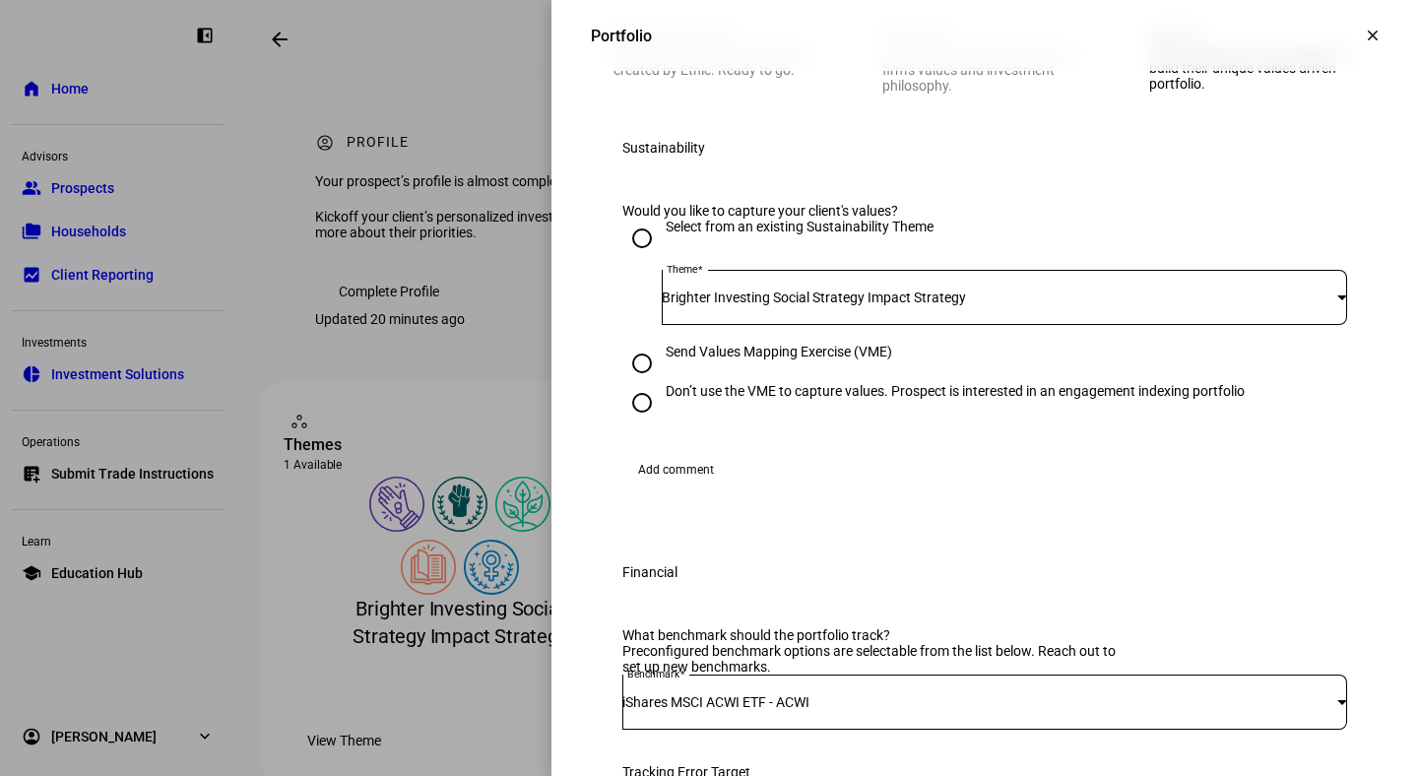
scroll to position [248, 0]
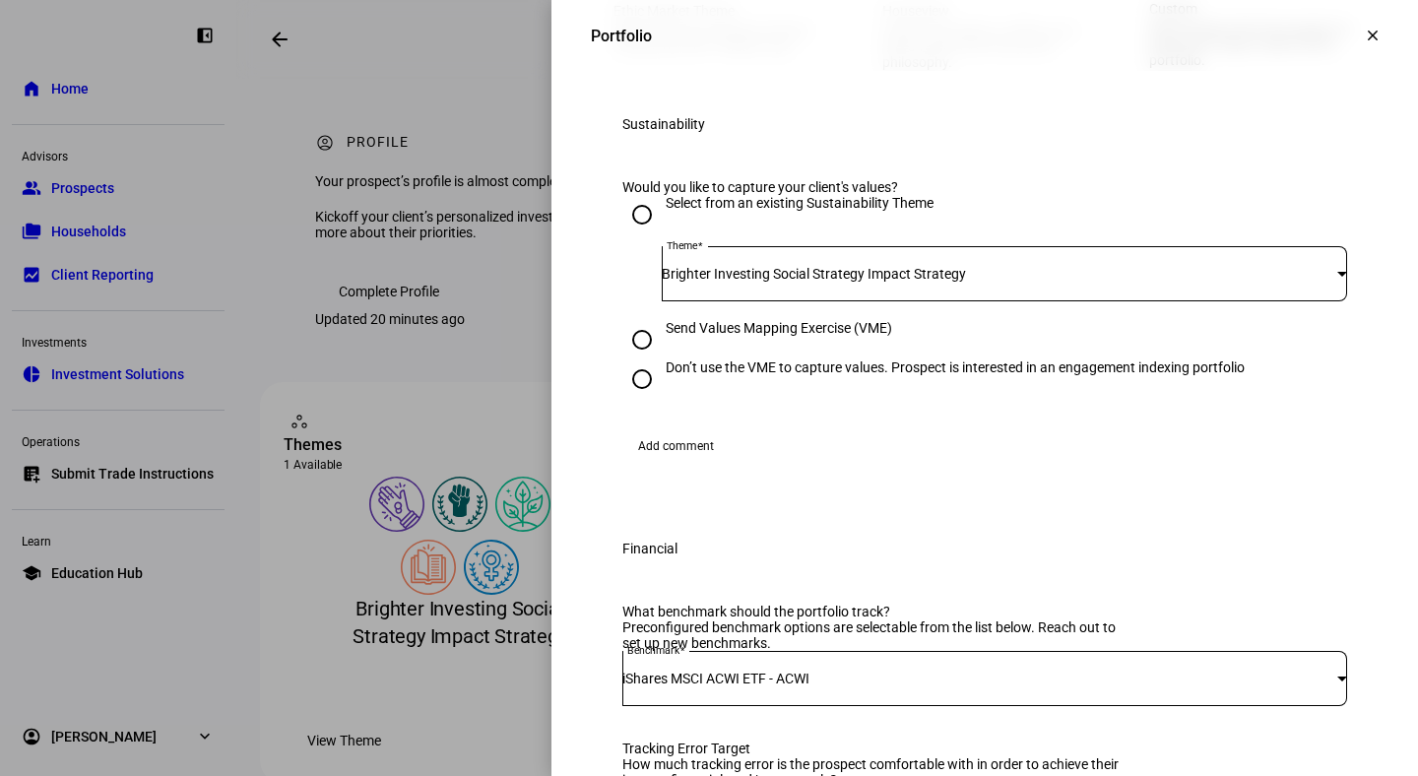
click at [676, 462] on span "Add comment" at bounding box center [676, 446] width 76 height 32
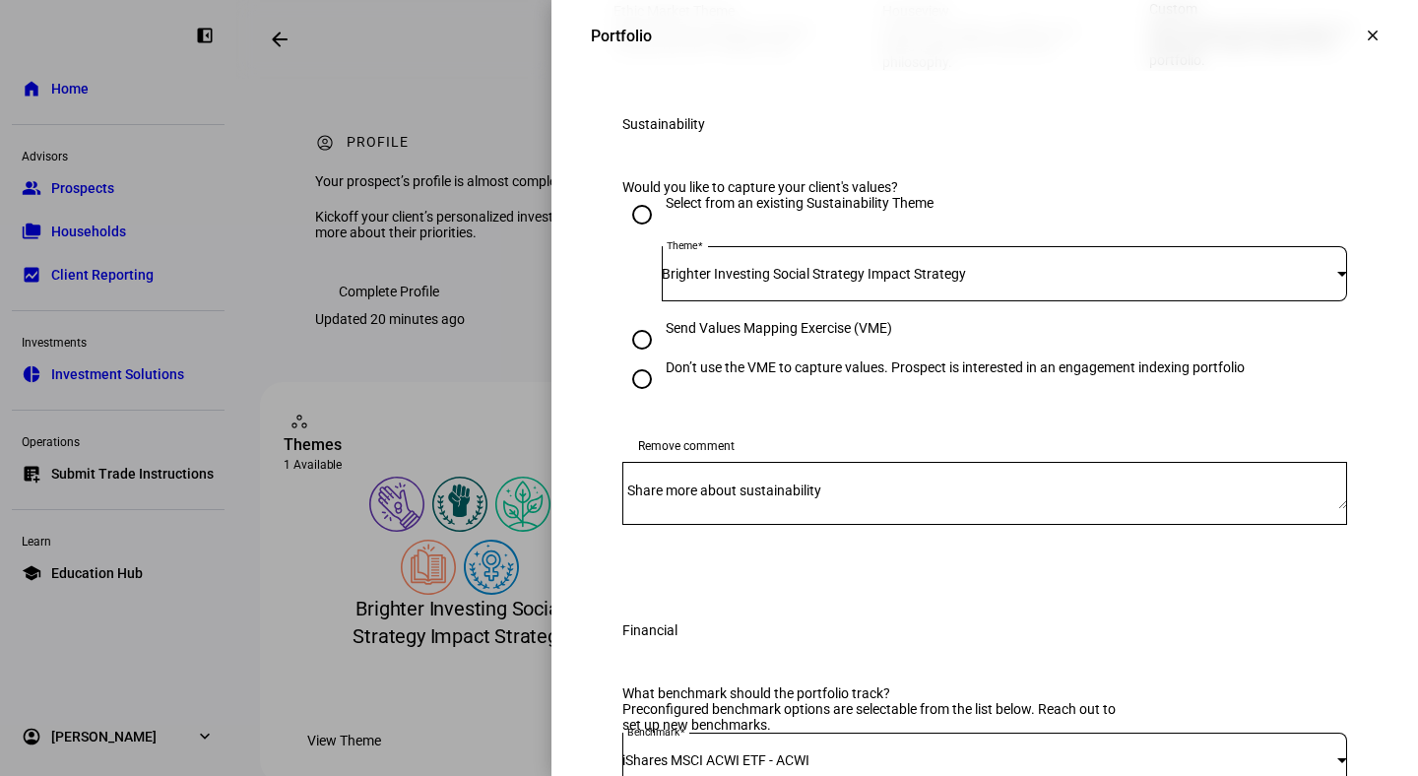
click at [659, 498] on mat-label "Share more about sustainability" at bounding box center [724, 490] width 194 height 16
click at [659, 509] on textarea "Share more about sustainability" at bounding box center [984, 493] width 725 height 32
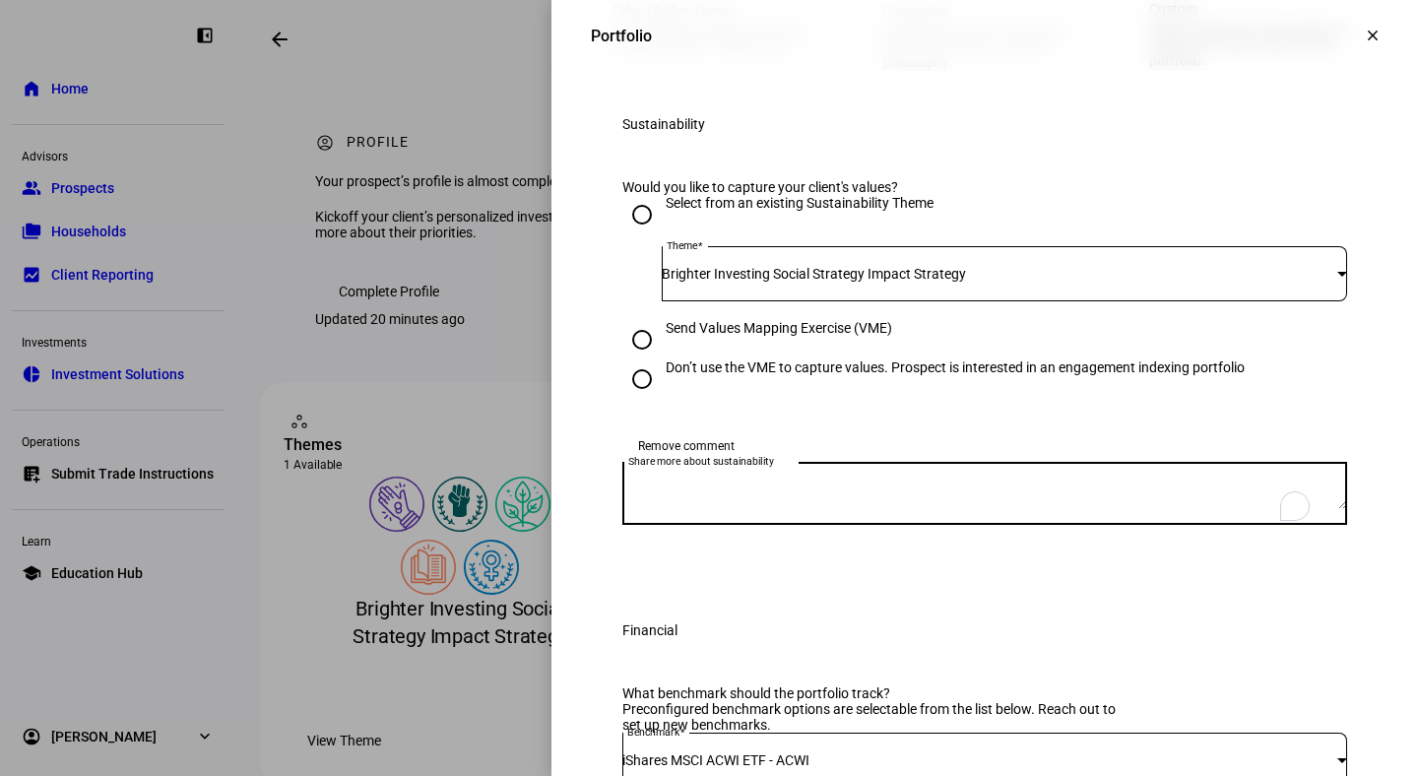
paste textarea "the proposal should be run on the current holdings in the account ending in x80…"
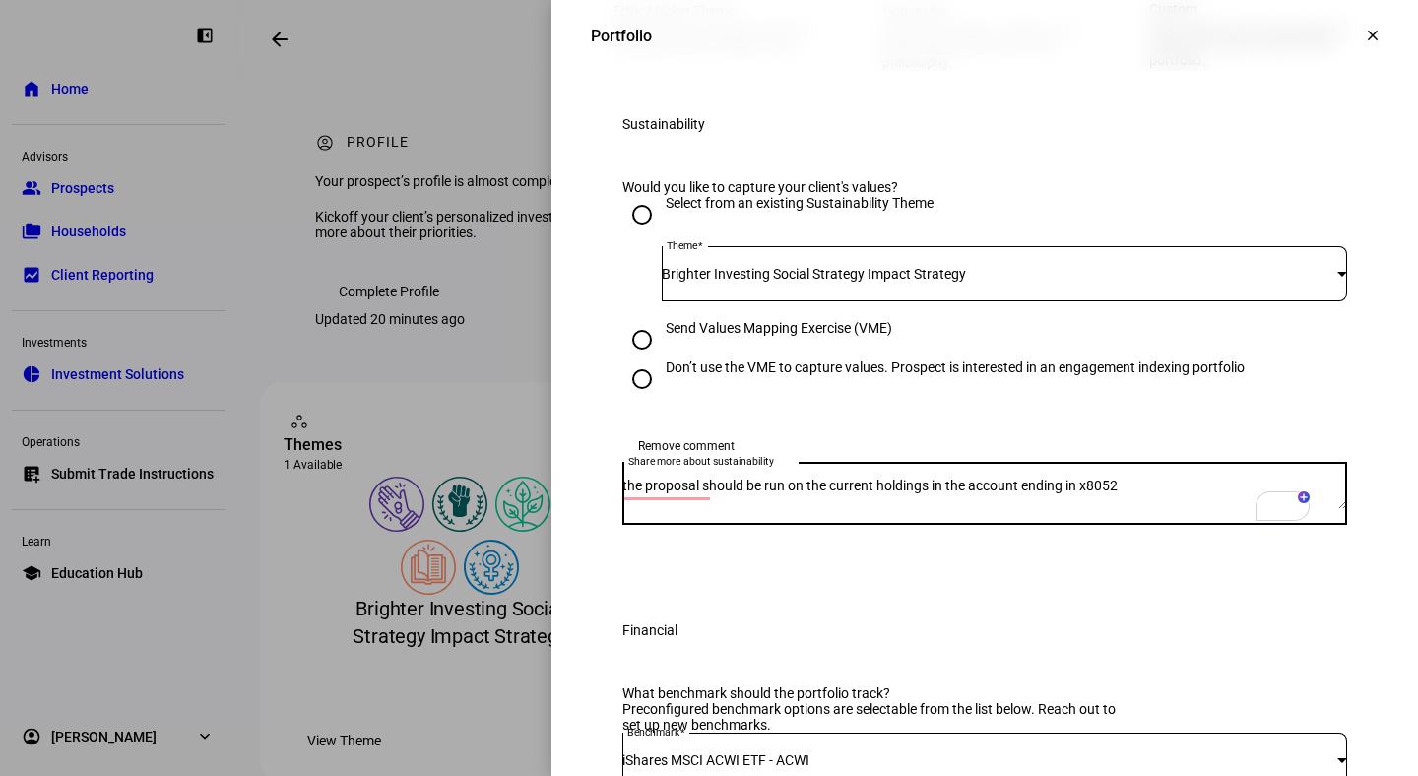
type textarea "the proposal should be run on the current holdings in the account ending in x80…"
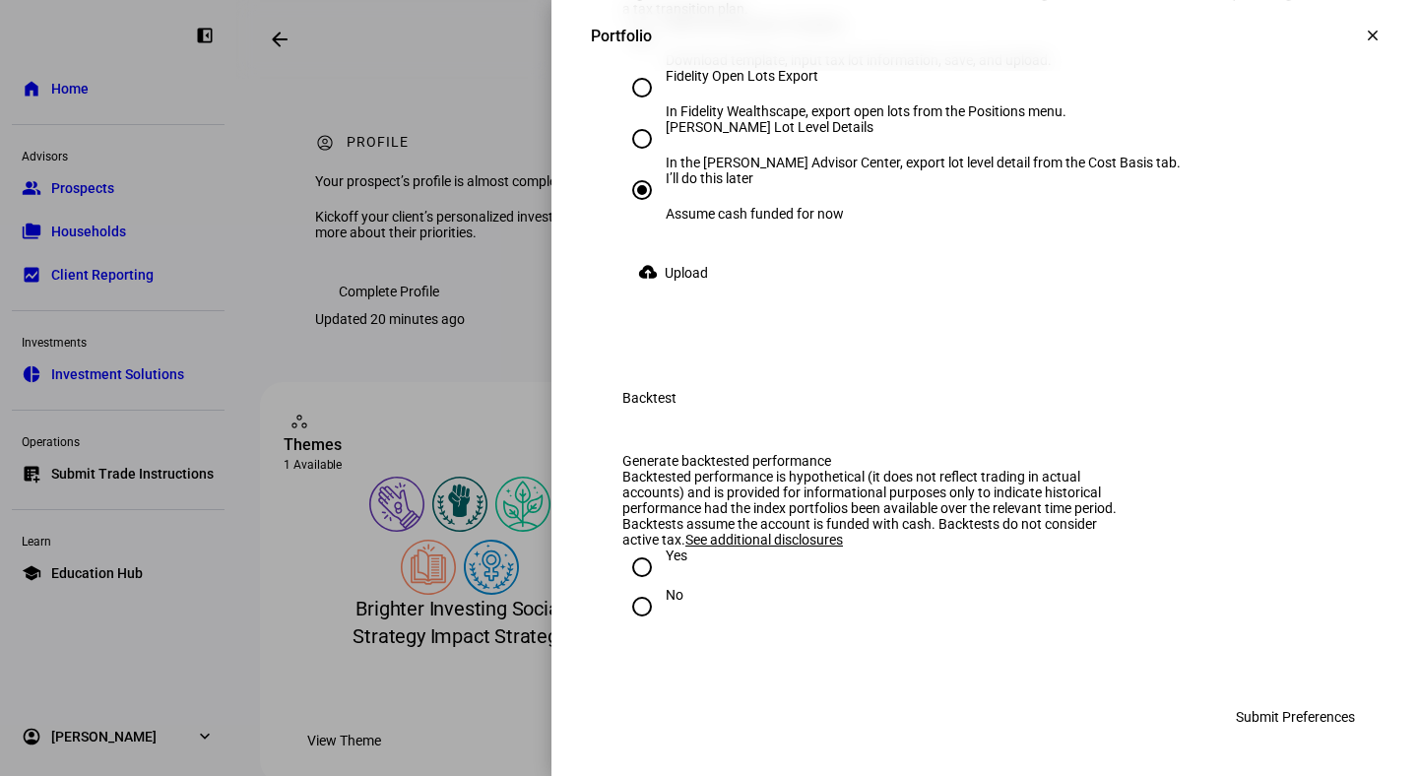
scroll to position [3963, 0]
click at [638, 611] on input "No" at bounding box center [641, 606] width 39 height 39
radio input "true"
click at [1302, 719] on span "Submit Preferences" at bounding box center [1294, 716] width 119 height 39
